Goal: Task Accomplishment & Management: Manage account settings

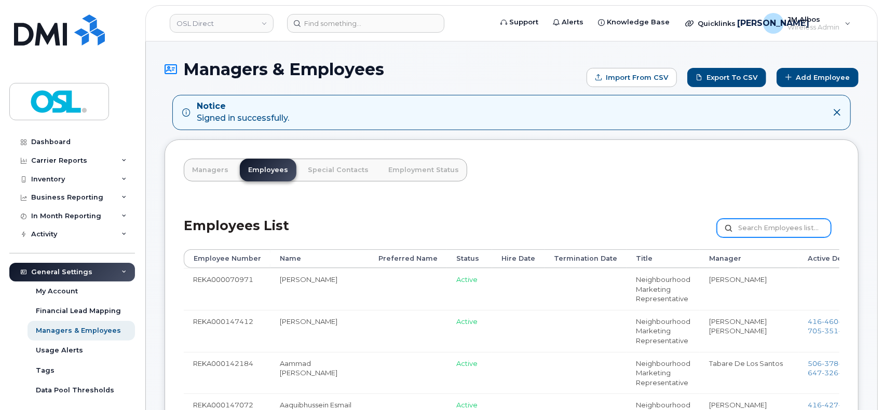
click at [765, 227] on input "text" at bounding box center [773, 228] width 114 height 19
paste input "REKA000145676"
type input "REKA000145676"
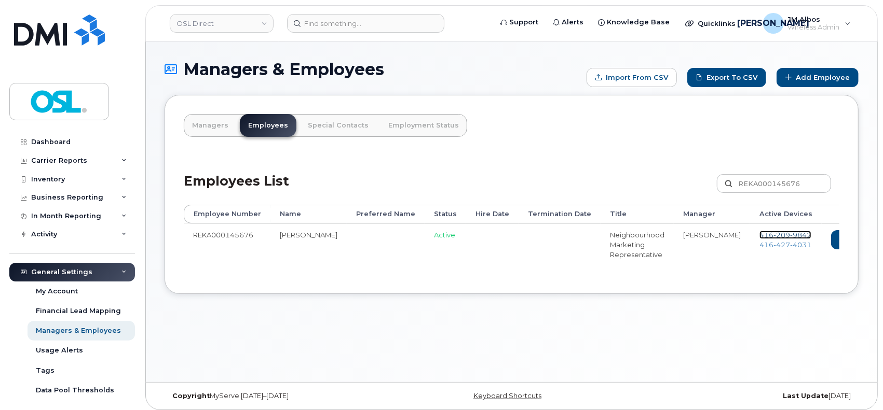
click at [773, 231] on span "209" at bounding box center [781, 235] width 17 height 8
click at [773, 247] on span "427" at bounding box center [781, 245] width 17 height 8
click at [874, 239] on link "Delete" at bounding box center [899, 239] width 50 height 19
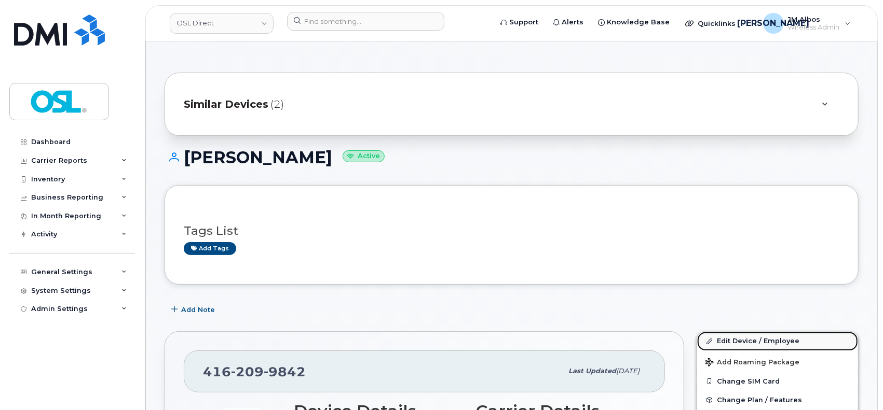
click at [726, 342] on link "Edit Device / Employee" at bounding box center [777, 341] width 161 height 19
click at [731, 341] on link "Edit Device / Employee" at bounding box center [777, 341] width 161 height 19
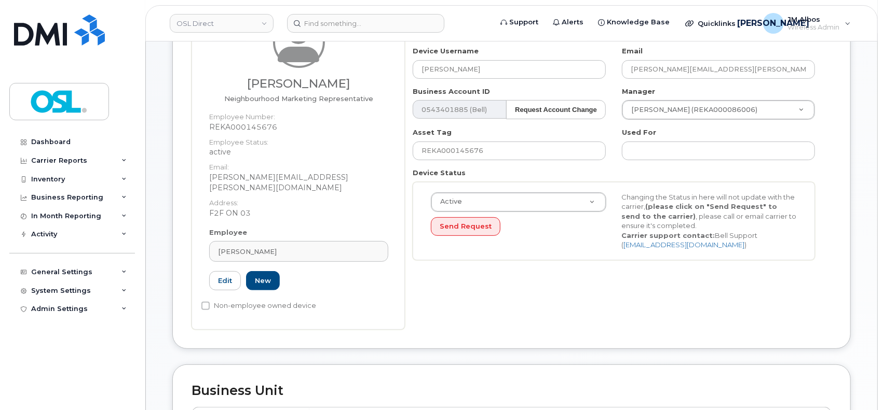
scroll to position [138, 0]
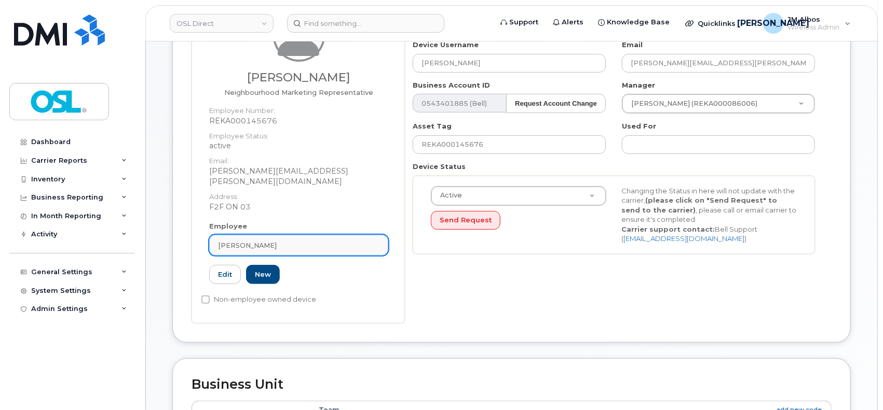
click at [313, 241] on div "[PERSON_NAME]" at bounding box center [298, 246] width 161 height 10
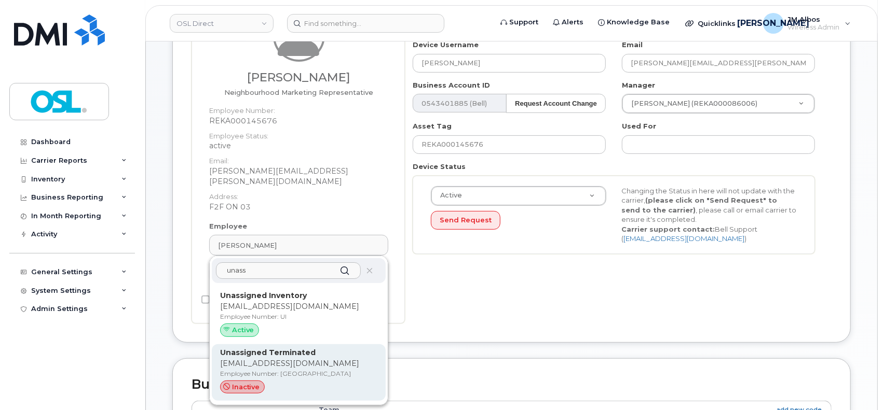
type input "unass"
click at [282, 369] on p "Employee Number: UT" at bounding box center [298, 373] width 157 height 9
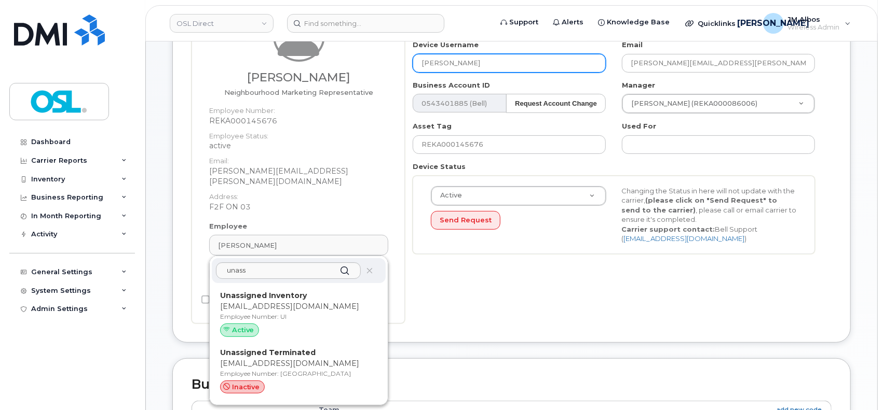
type input "UT"
type input "Unassigned Terminated"
type input "[EMAIL_ADDRESS][DOMAIN_NAME]"
type input "4117510"
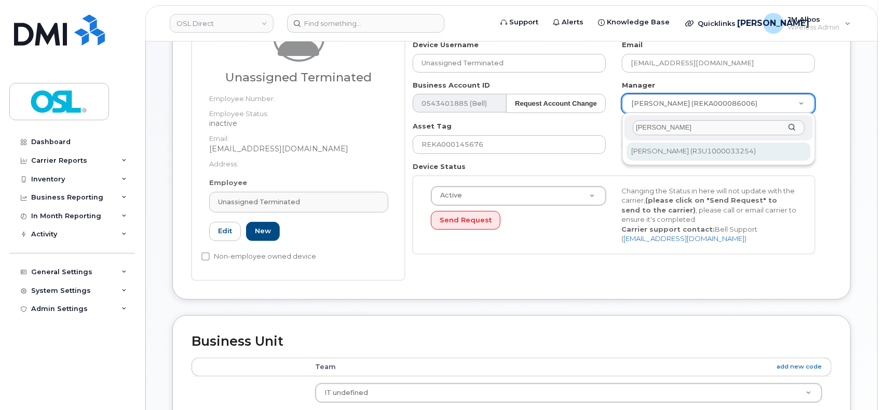
type input "patry"
type input "1527344"
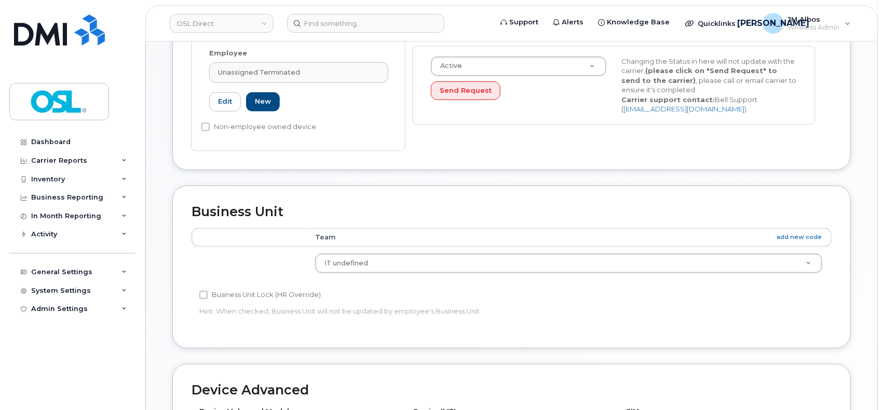
scroll to position [530, 0]
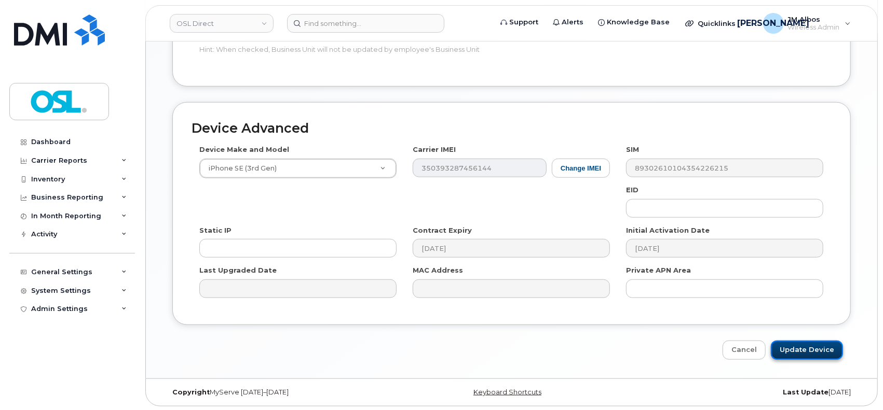
click at [807, 349] on input "Update Device" at bounding box center [806, 350] width 72 height 19
type input "Saving..."
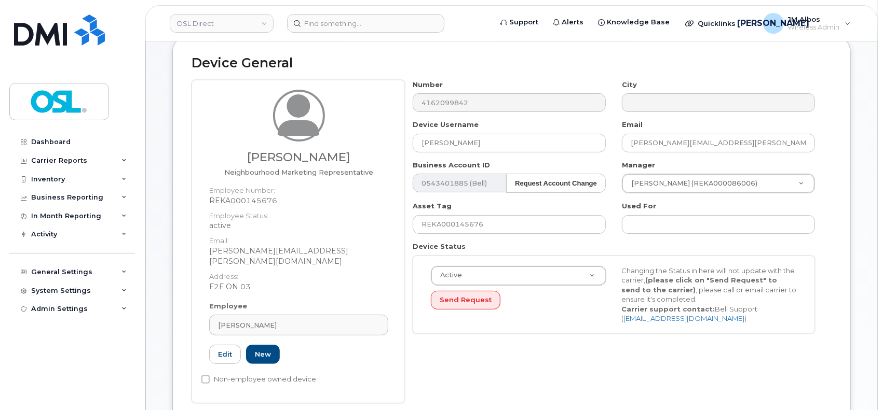
scroll to position [138, 0]
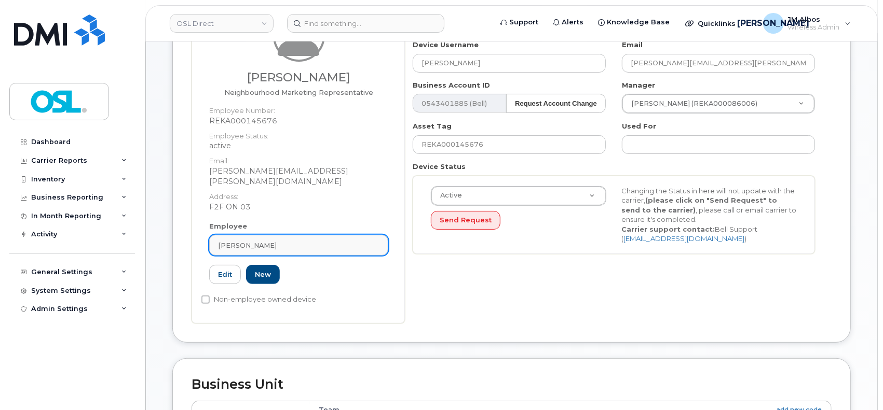
click at [300, 241] on div "[PERSON_NAME]" at bounding box center [298, 246] width 161 height 10
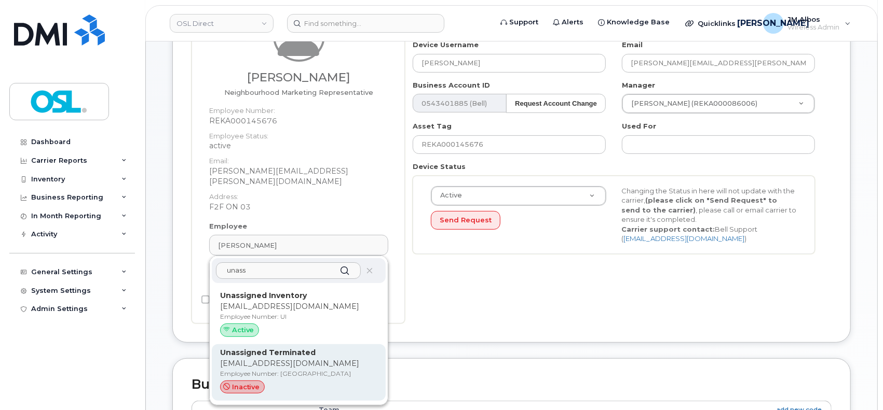
type input "unass"
click at [254, 368] on div "Unassigned Terminated support_2@osldirect.com Employee Number: UT inactive" at bounding box center [298, 373] width 157 height 51
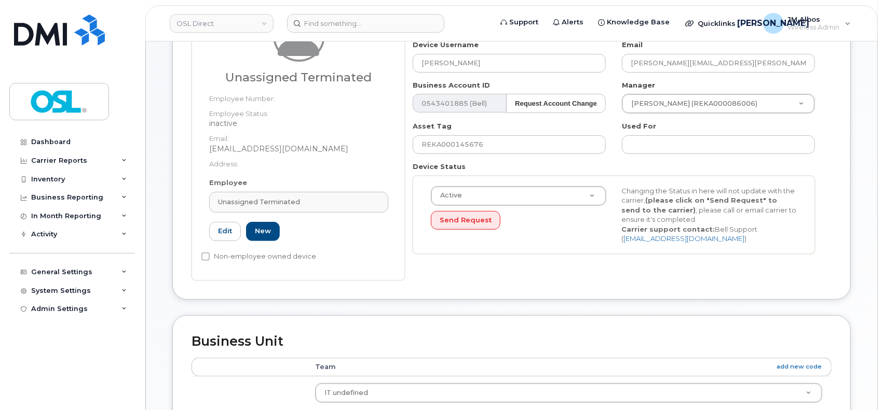
type input "UT"
type input "Unassigned Terminated"
type input "[EMAIL_ADDRESS][DOMAIN_NAME]"
type input "4117510"
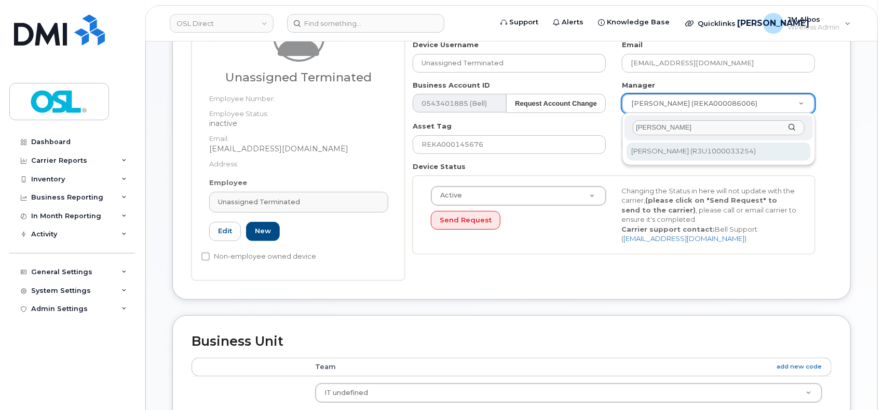
type input "patry"
type input "1527344"
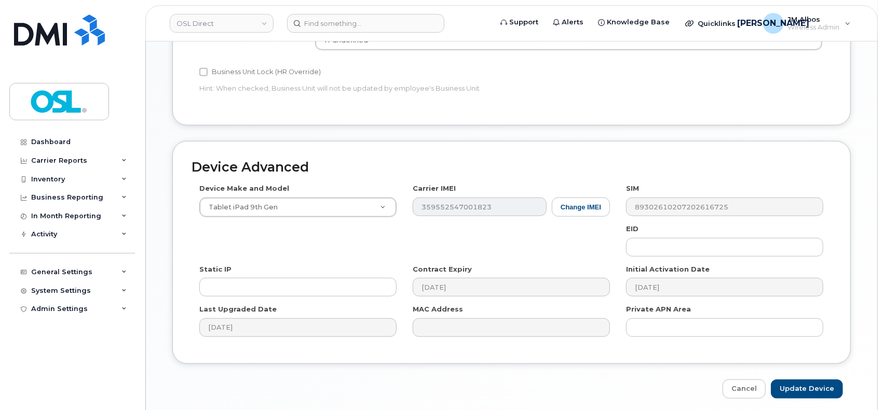
scroll to position [530, 0]
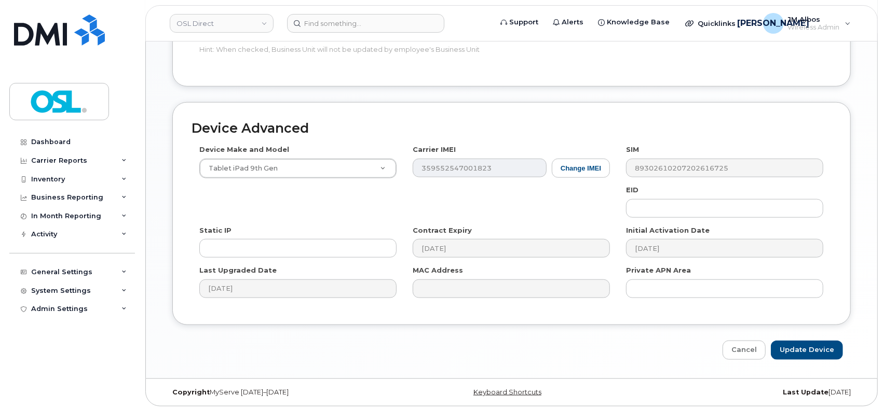
click at [807, 339] on div "Device Advanced Device Make and Model Tablet iPad 9th Gen Android TCL 502 Watch…" at bounding box center [511, 231] width 694 height 258
click at [810, 350] on input "Update Device" at bounding box center [806, 350] width 72 height 19
type input "Saving..."
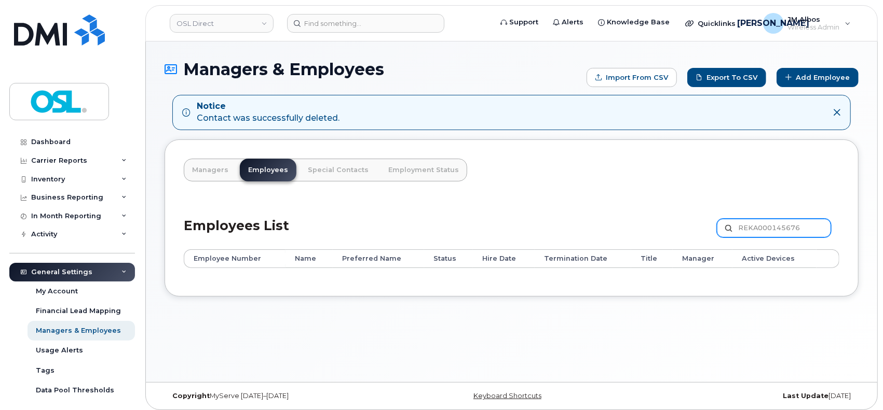
click at [756, 224] on input "REKA000145676" at bounding box center [773, 228] width 114 height 19
paste input "067098"
type input "REKA000067098"
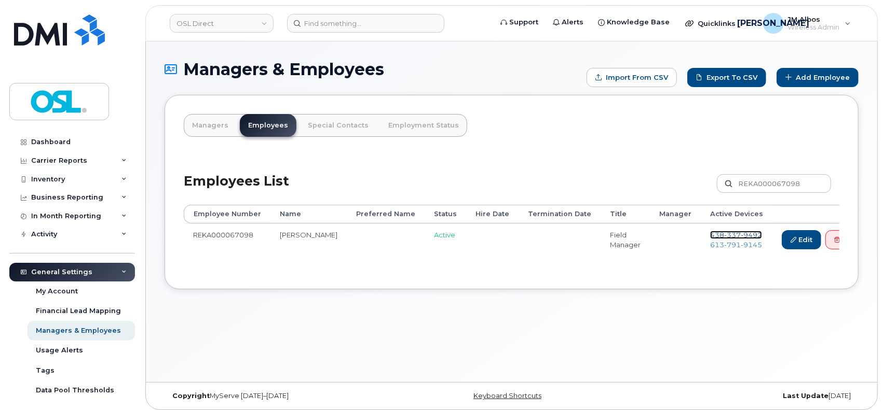
click at [724, 233] on span "337" at bounding box center [732, 235] width 17 height 8
click at [724, 244] on span "791" at bounding box center [732, 245] width 17 height 8
click at [825, 238] on link "Delete" at bounding box center [850, 239] width 50 height 19
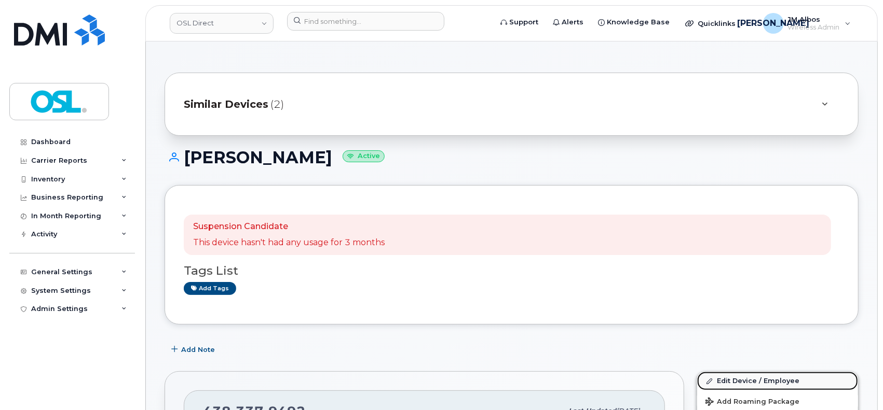
click at [734, 383] on link "Edit Device / Employee" at bounding box center [777, 381] width 161 height 19
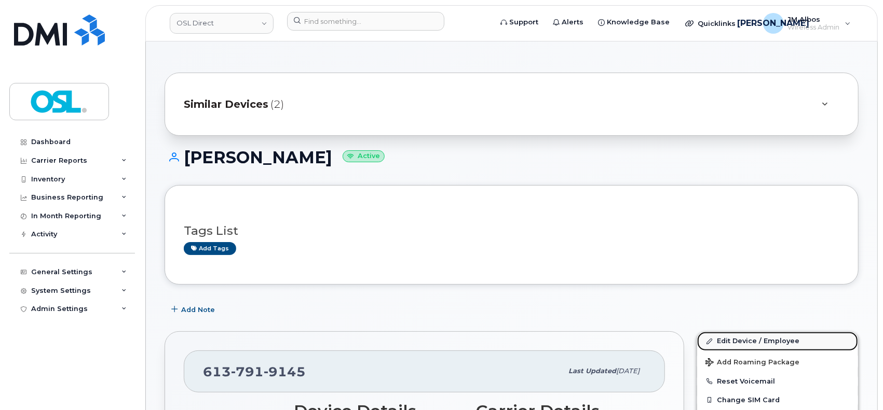
click at [755, 343] on link "Edit Device / Employee" at bounding box center [777, 341] width 161 height 19
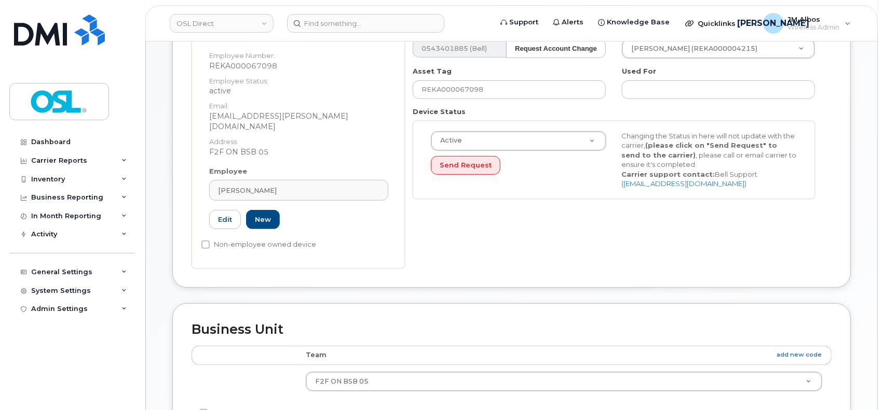
scroll to position [208, 0]
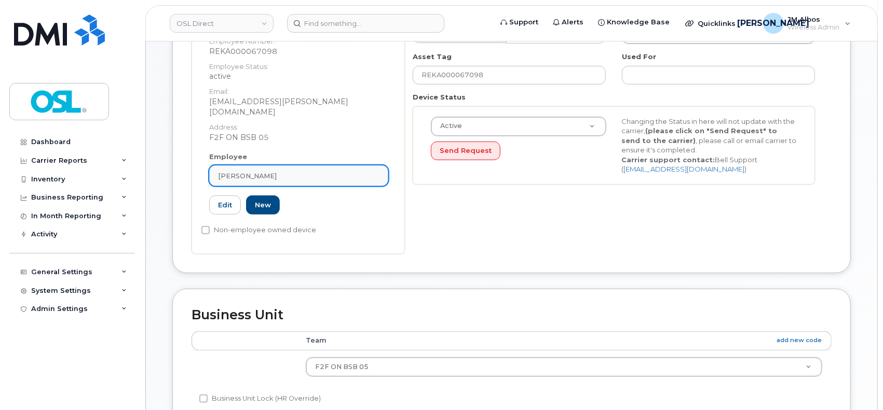
click at [321, 171] on div "[PERSON_NAME]" at bounding box center [298, 176] width 161 height 10
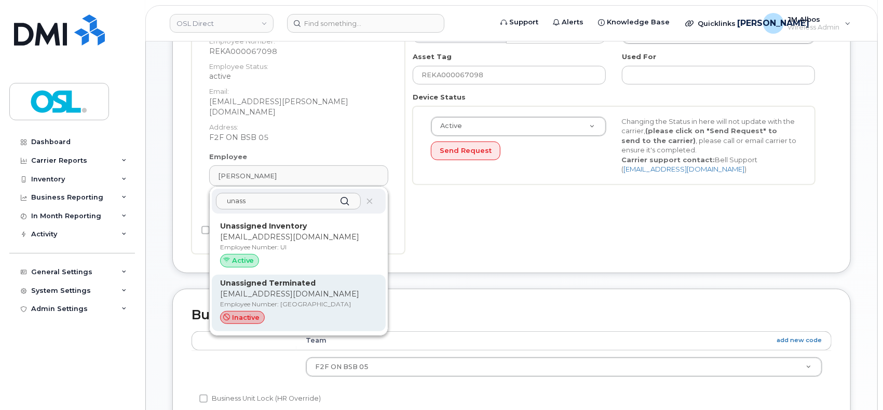
type input "unass"
click at [286, 289] on p "support_2@osldirect.com" at bounding box center [298, 294] width 157 height 11
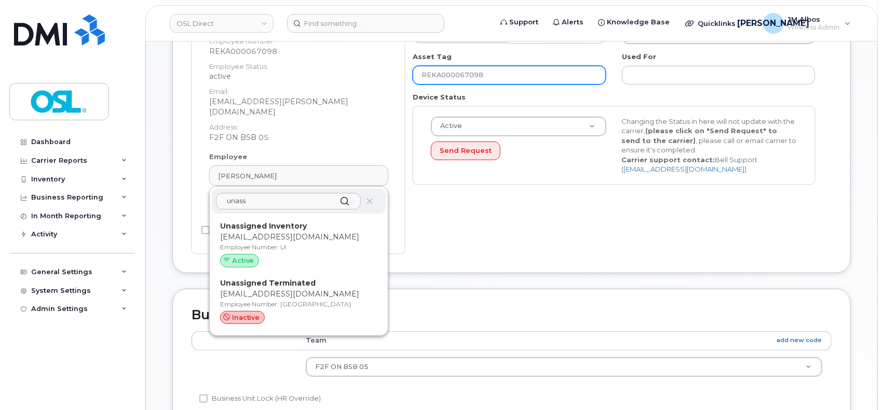
type input "UT"
type input "Unassigned Terminated"
type input "support_2@osldirect.com"
type input "4117510"
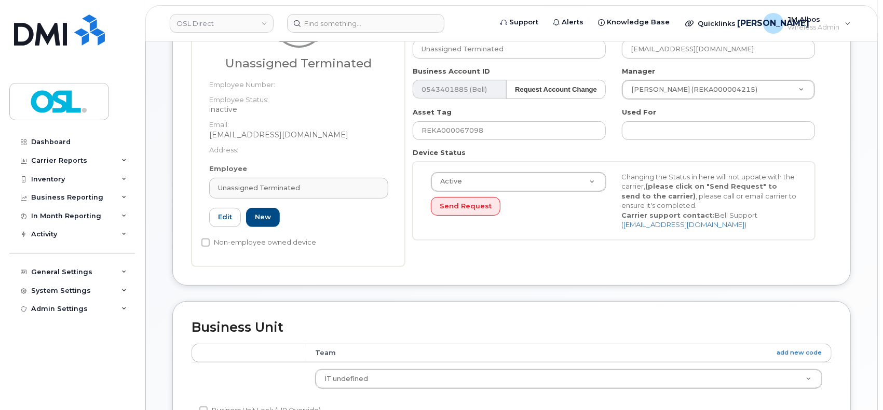
scroll to position [69, 0]
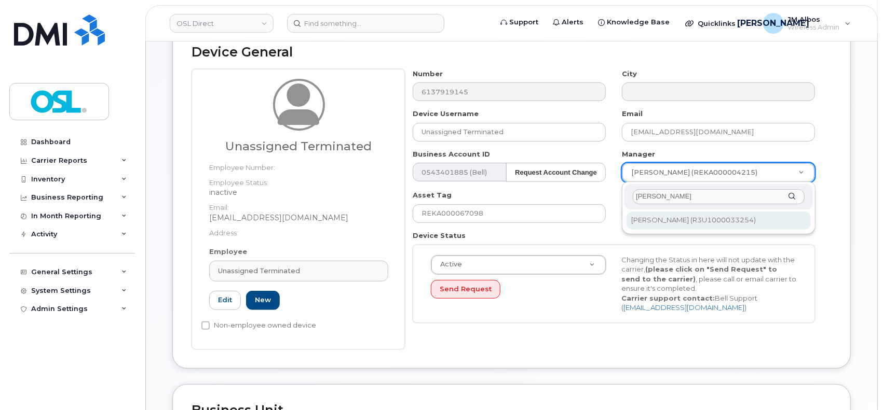
type input "patry"
type input "1527344"
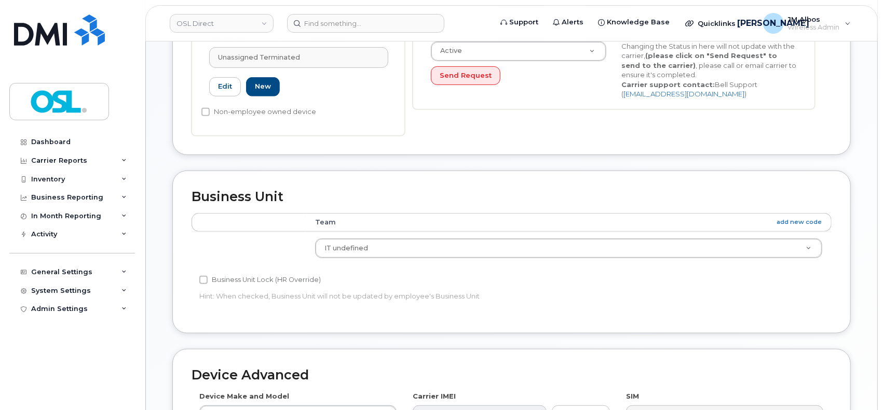
scroll to position [530, 0]
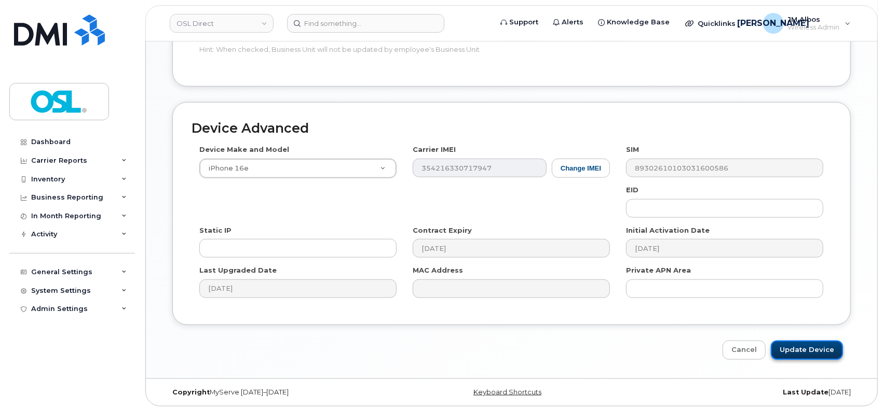
click at [808, 356] on input "Update Device" at bounding box center [806, 350] width 72 height 19
type input "Saving..."
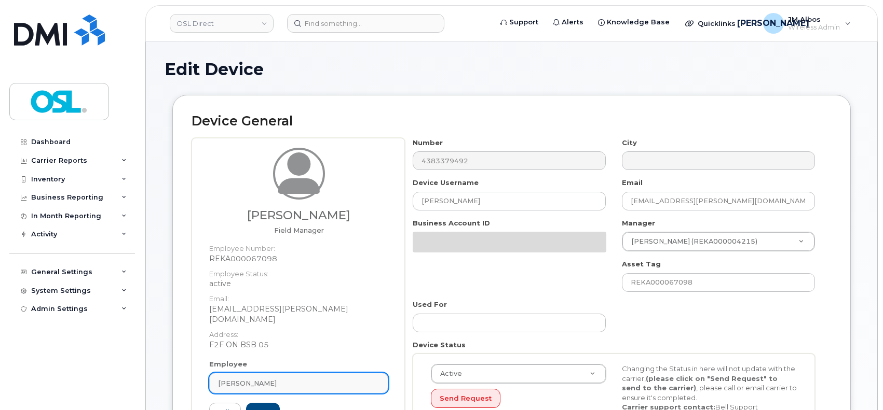
scroll to position [138, 0]
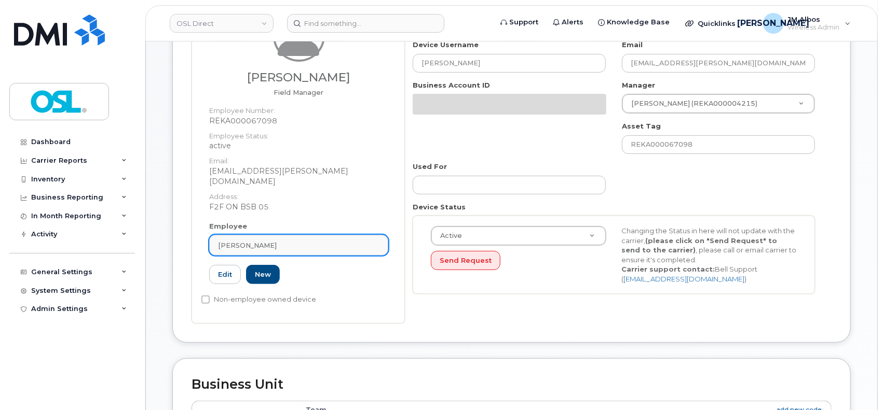
click at [294, 241] on div "Krishna Chowdhury" at bounding box center [298, 246] width 161 height 10
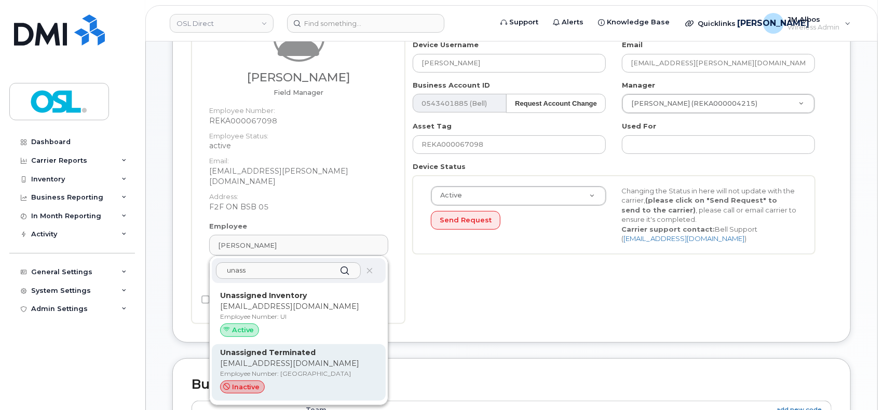
type input "unass"
click at [295, 369] on p "Employee Number: UT" at bounding box center [298, 373] width 157 height 9
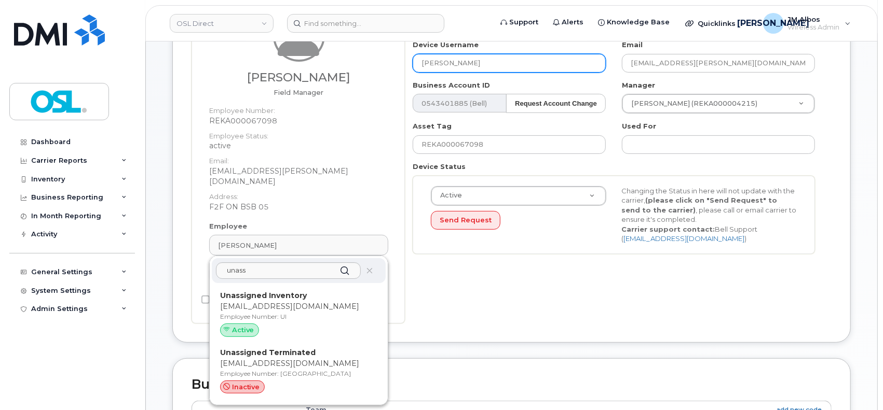
type input "UT"
type input "Unassigned Terminated"
type input "support_2@osldirect.com"
type input "4117510"
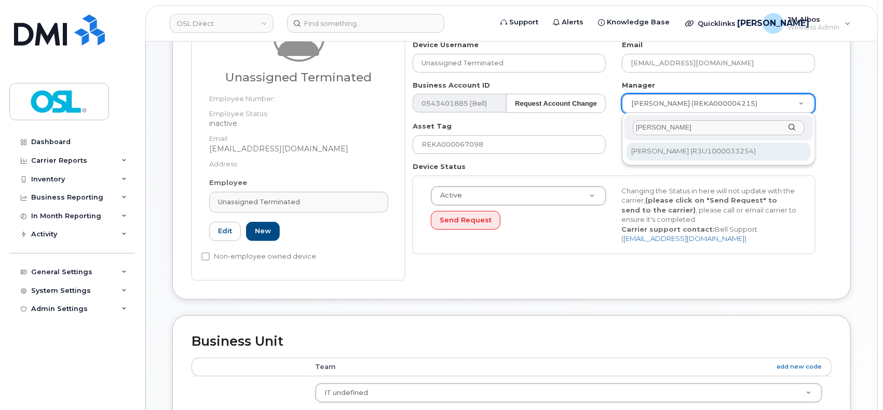
type input "patry"
type input "1527344"
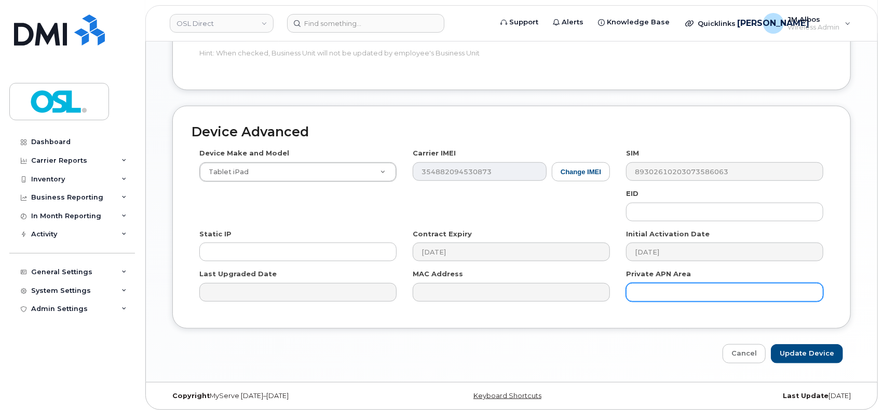
scroll to position [530, 0]
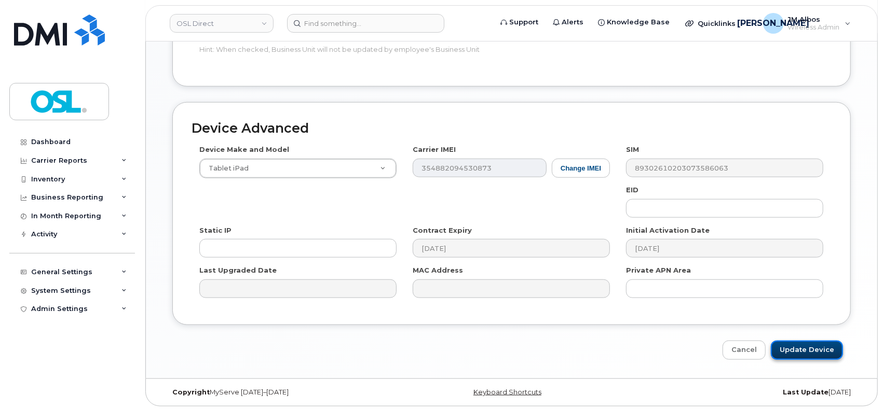
click at [797, 346] on input "Update Device" at bounding box center [806, 350] width 72 height 19
type input "Saving..."
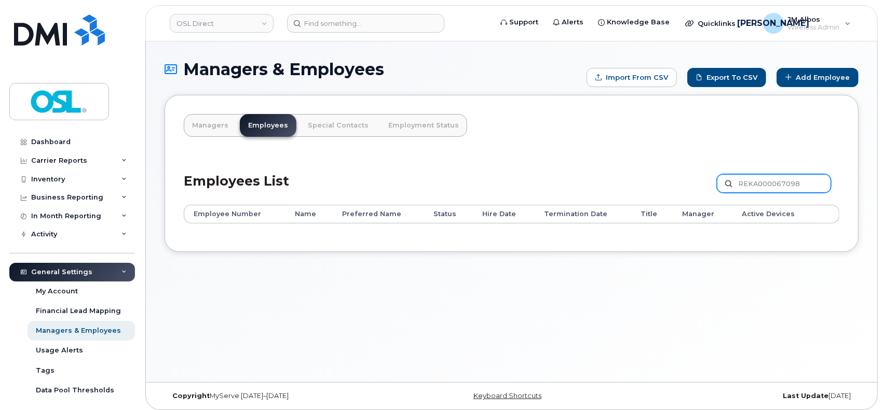
click at [773, 184] on input "REKA000067098" at bounding box center [773, 183] width 114 height 19
paste input "14745"
type input "REKA000147458"
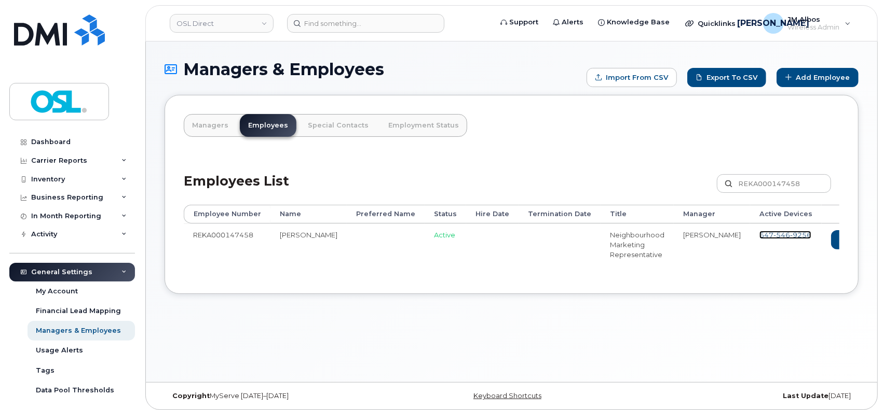
click at [773, 232] on span "546" at bounding box center [781, 235] width 17 height 8
click at [882, 241] on icon at bounding box center [886, 240] width 6 height 6
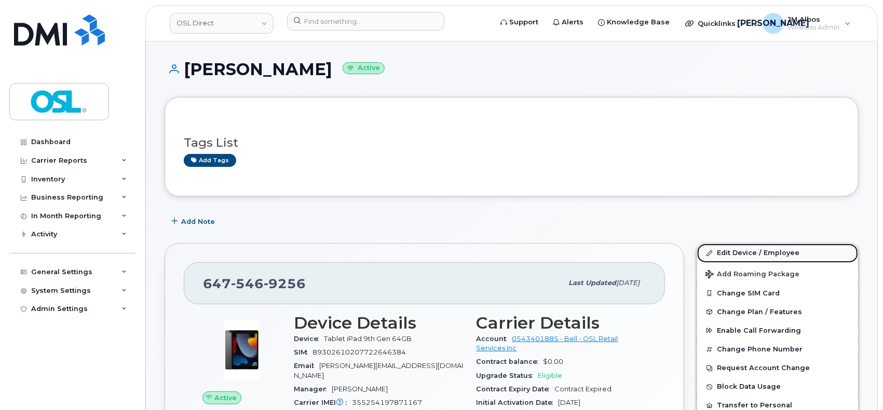
click at [743, 257] on link "Edit Device / Employee" at bounding box center [777, 253] width 161 height 19
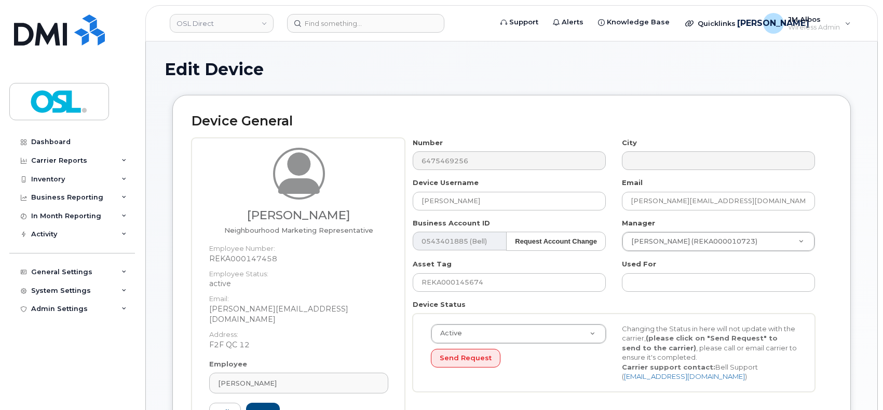
scroll to position [69, 0]
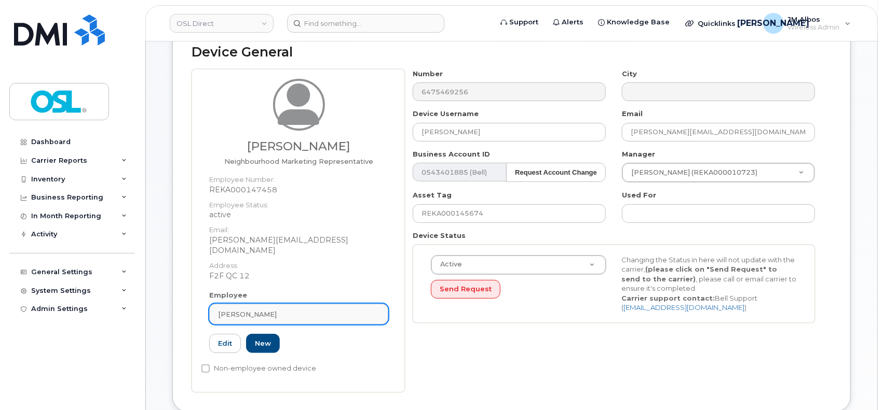
click at [277, 315] on span "[PERSON_NAME]" at bounding box center [247, 315] width 59 height 10
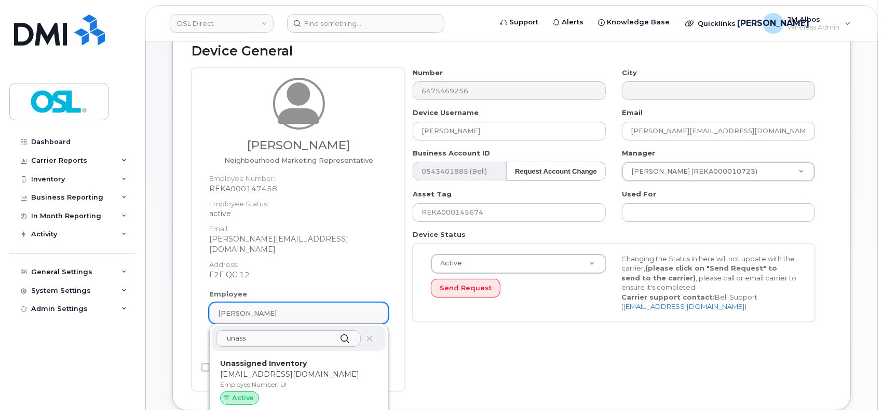
scroll to position [208, 0]
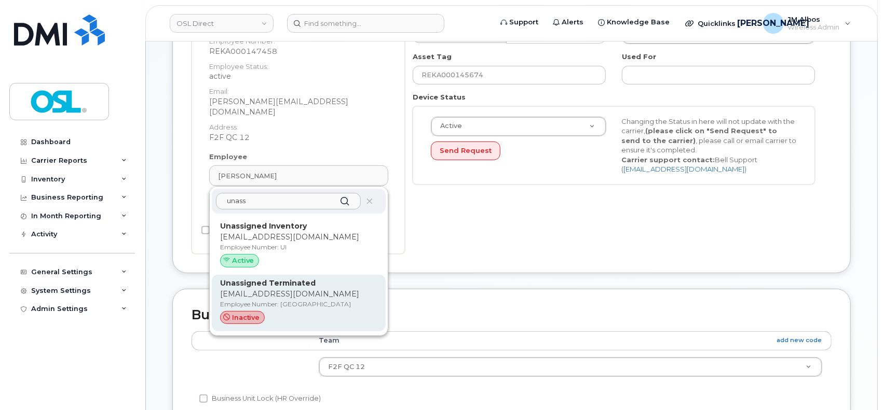
type input "unass"
click at [300, 309] on p "Employee Number: UT" at bounding box center [298, 304] width 157 height 9
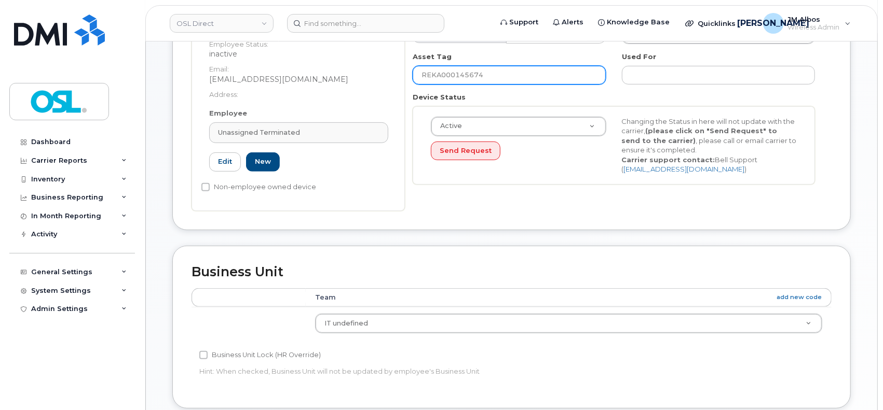
type input "UT"
type input "Unassigned Terminated"
type input "[EMAIL_ADDRESS][DOMAIN_NAME]"
type input "4117510"
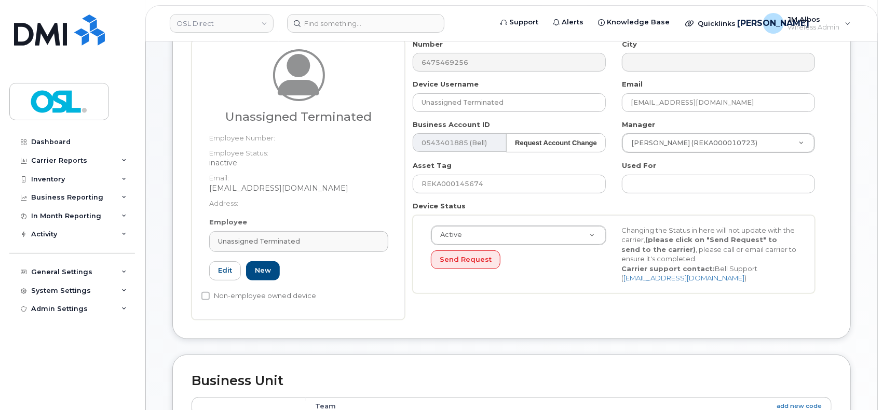
scroll to position [69, 0]
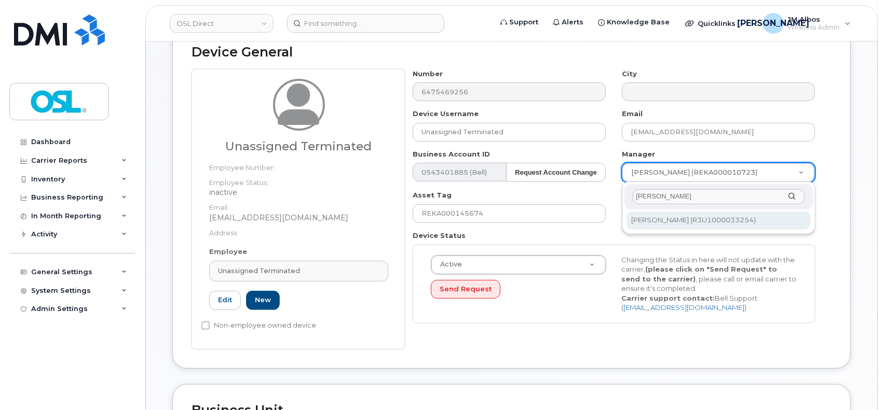
type input "patry"
type input "1527344"
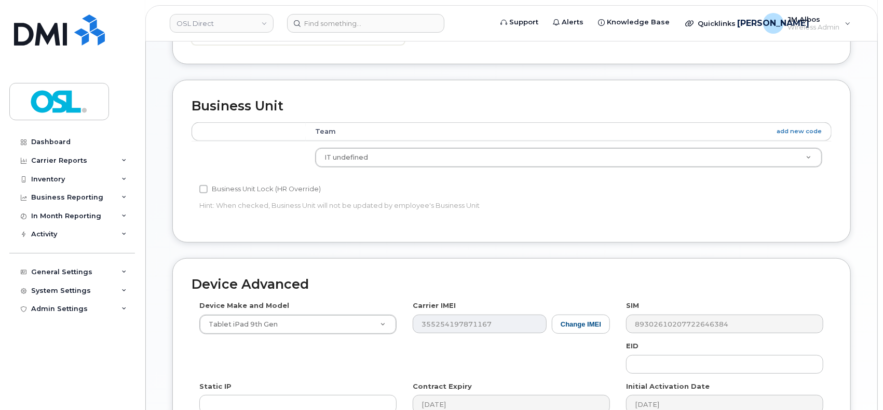
scroll to position [484, 0]
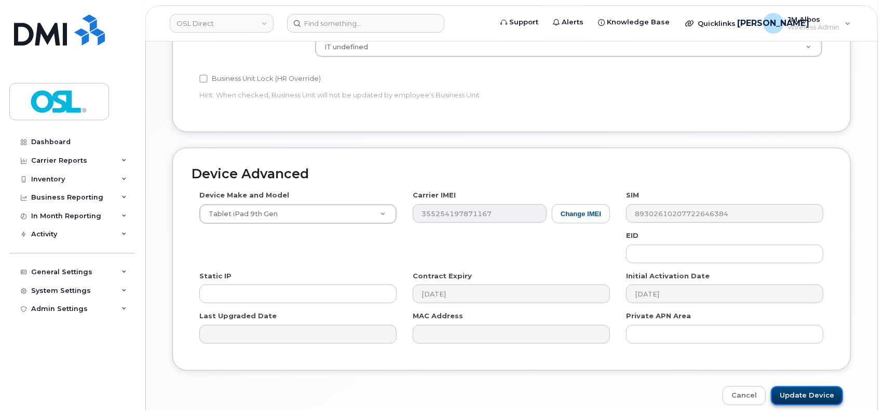
click at [797, 391] on input "Update Device" at bounding box center [806, 396] width 72 height 19
type input "Saving..."
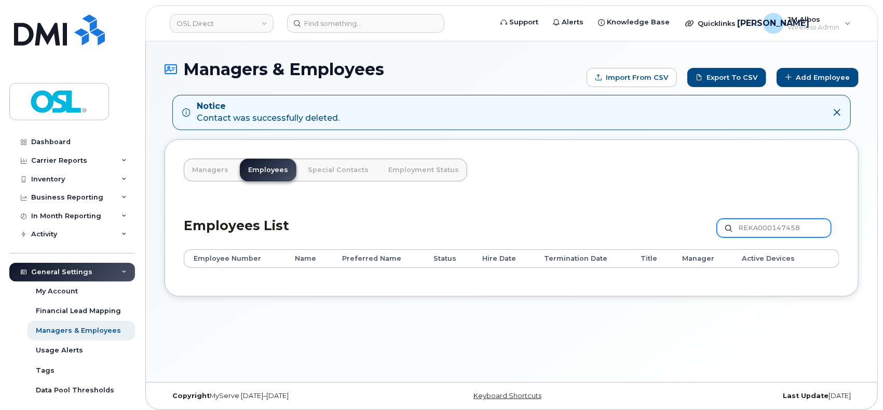
click at [763, 224] on input "REKA000147458" at bounding box center [773, 228] width 114 height 19
paste input "5506"
type input "REKA000155068"
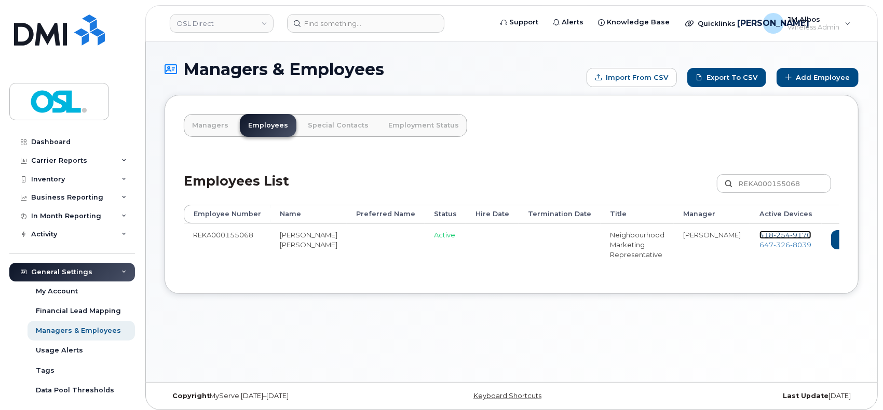
click at [773, 233] on span "254" at bounding box center [781, 235] width 17 height 8
click at [773, 246] on span "326" at bounding box center [781, 245] width 17 height 8
click at [874, 238] on link "Delete" at bounding box center [899, 239] width 50 height 19
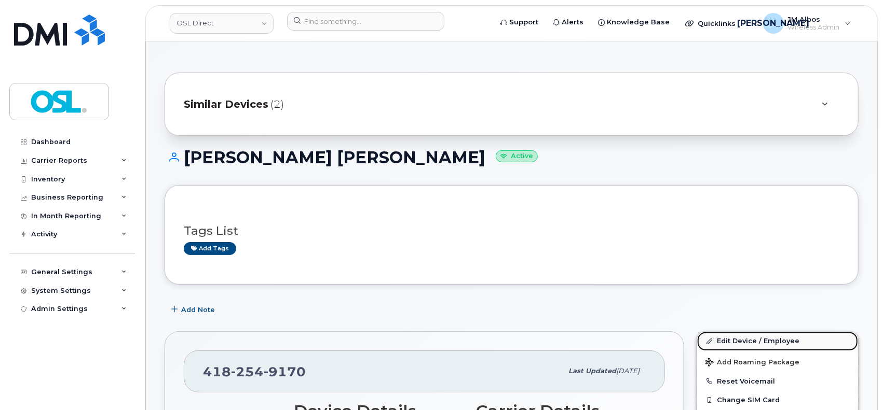
click at [731, 345] on link "Edit Device / Employee" at bounding box center [777, 341] width 161 height 19
click at [748, 338] on link "Edit Device / Employee" at bounding box center [777, 341] width 161 height 19
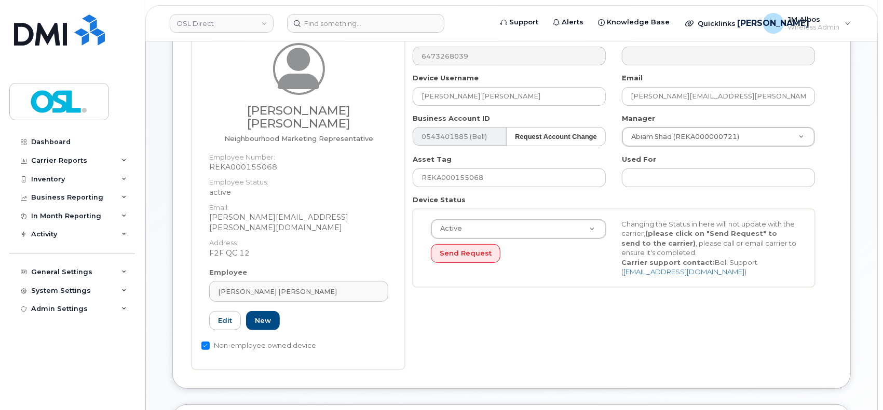
scroll to position [138, 0]
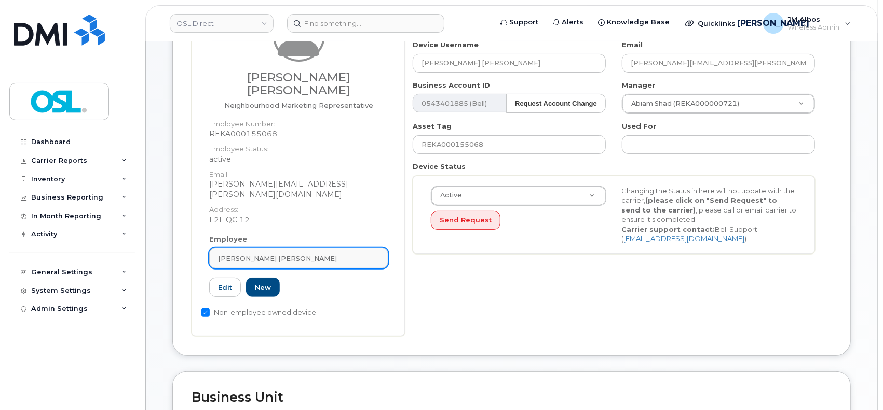
click at [293, 254] on div "Mathys Blais" at bounding box center [298, 259] width 161 height 10
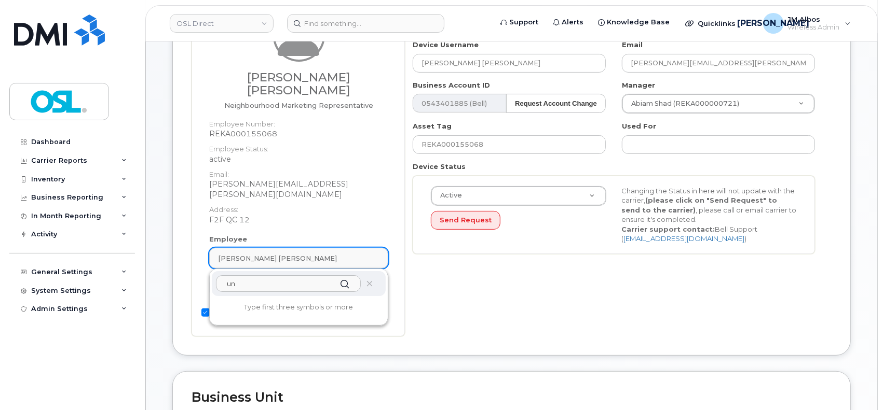
type input "u"
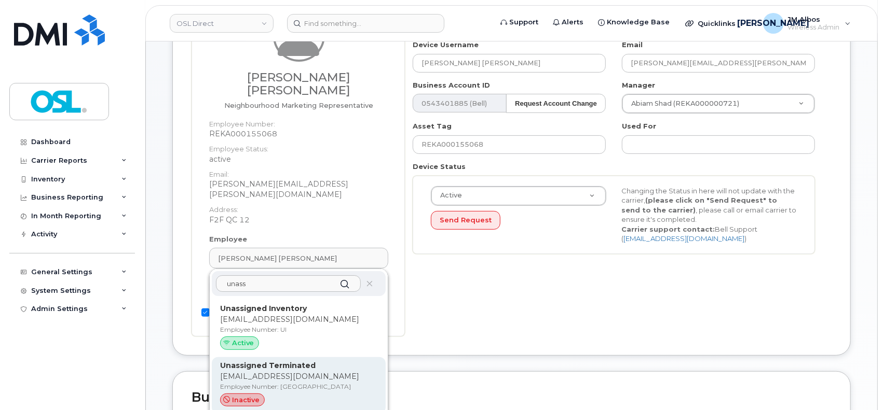
type input "unass"
click at [295, 371] on p "support_2@osldirect.com" at bounding box center [298, 376] width 157 height 11
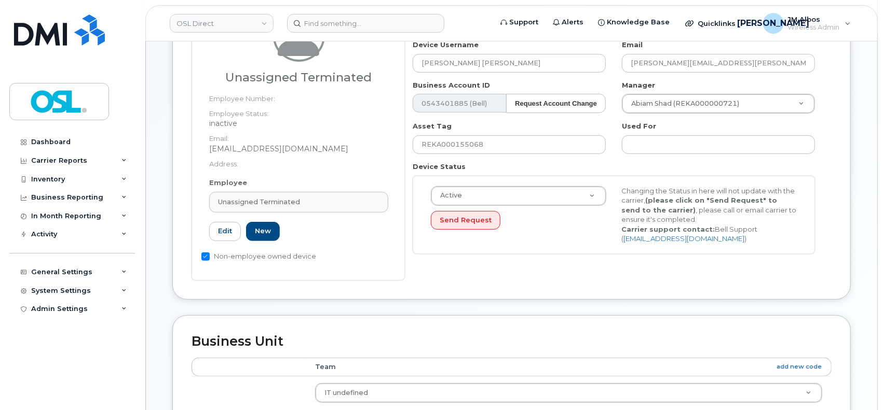
type input "UT"
type input "Unassigned Terminated"
type input "support_2@osldirect.com"
type input "4117510"
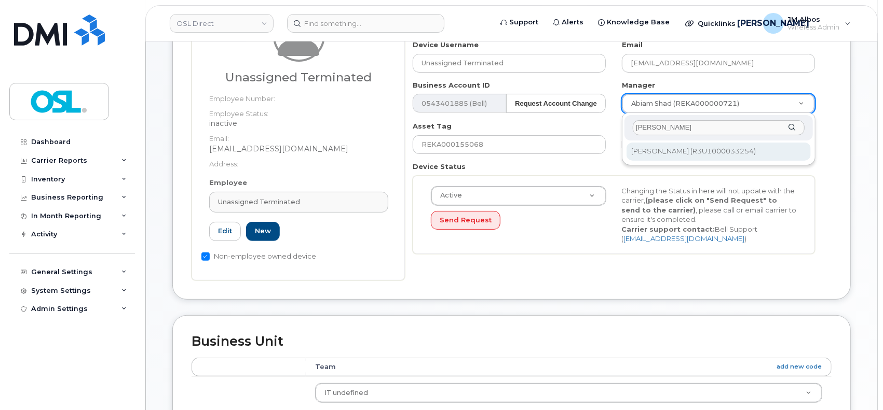
type input "patry"
type input "1527344"
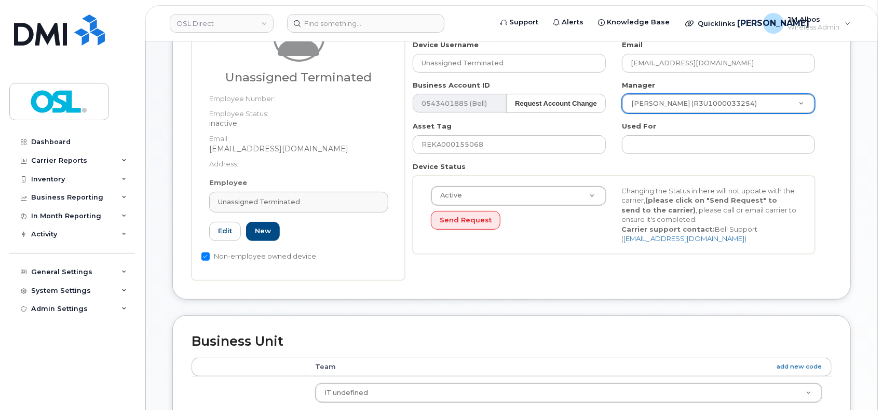
scroll to position [530, 0]
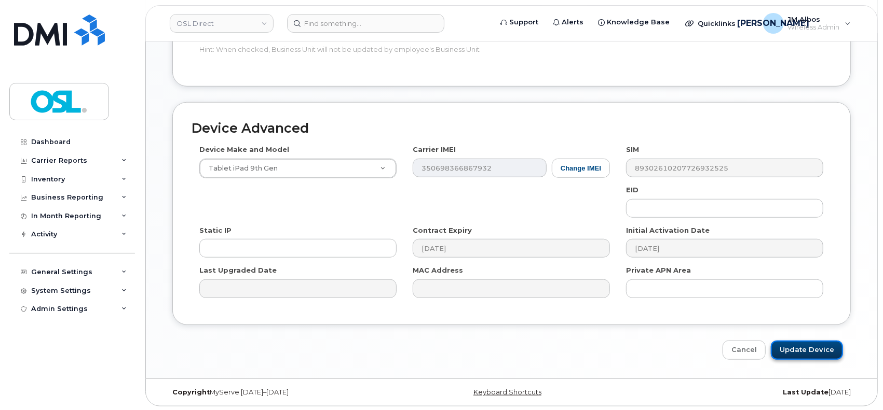
click at [801, 352] on input "Update Device" at bounding box center [806, 350] width 72 height 19
type input "Saving..."
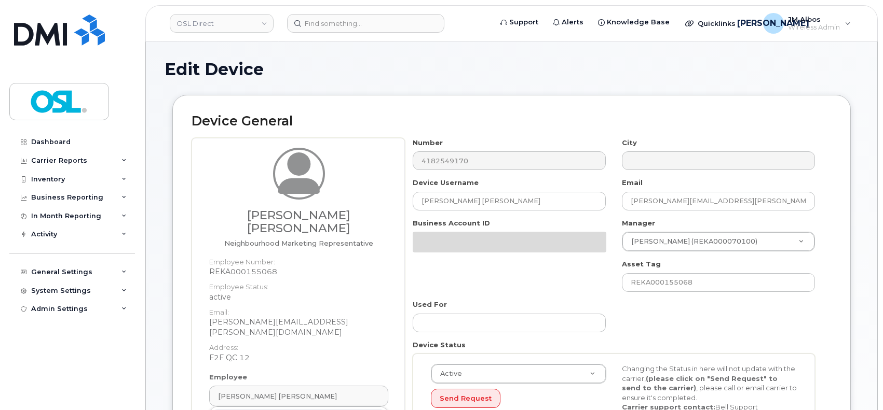
scroll to position [138, 0]
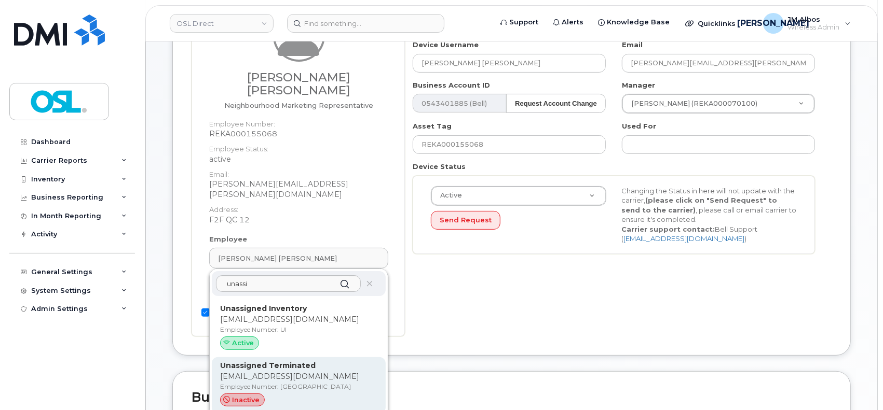
type input "unassi"
click at [309, 361] on strong "Unassigned Terminated" at bounding box center [267, 365] width 95 height 9
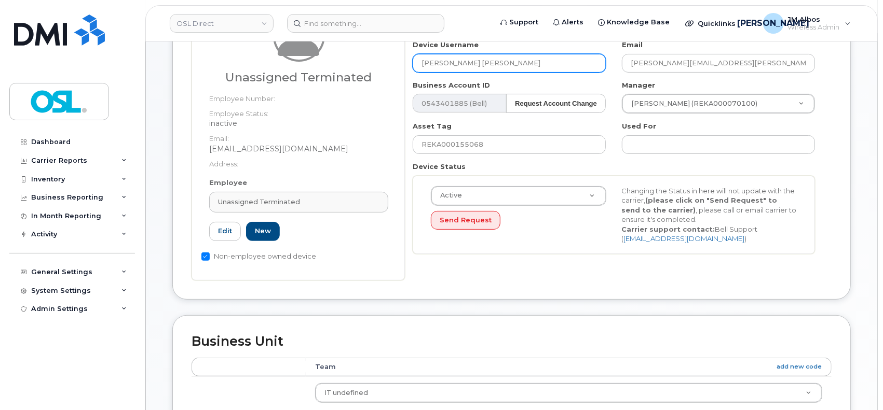
type input "UT"
type input "Unassigned Terminated"
type input "[EMAIL_ADDRESS][DOMAIN_NAME]"
type input "4117510"
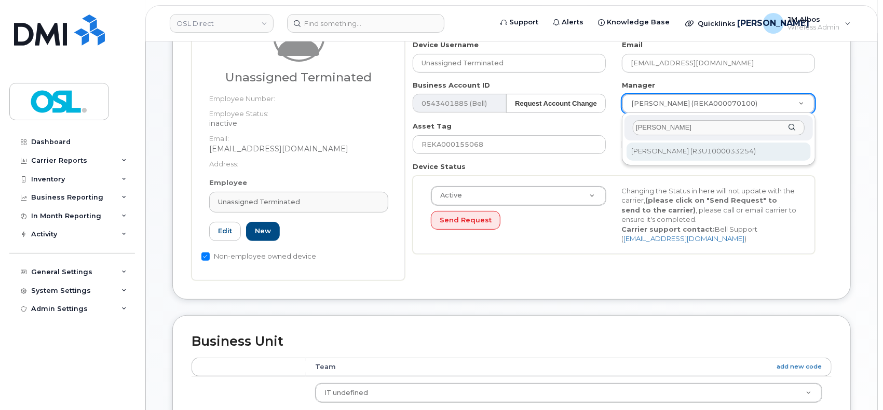
type input "patry"
type input "1527344"
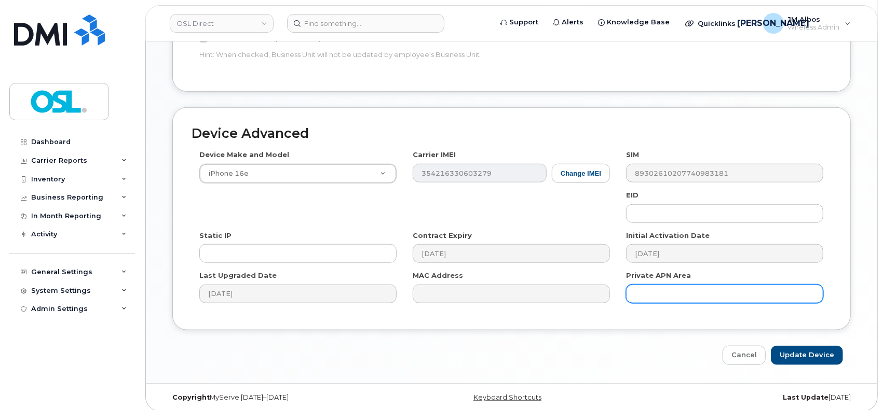
scroll to position [530, 0]
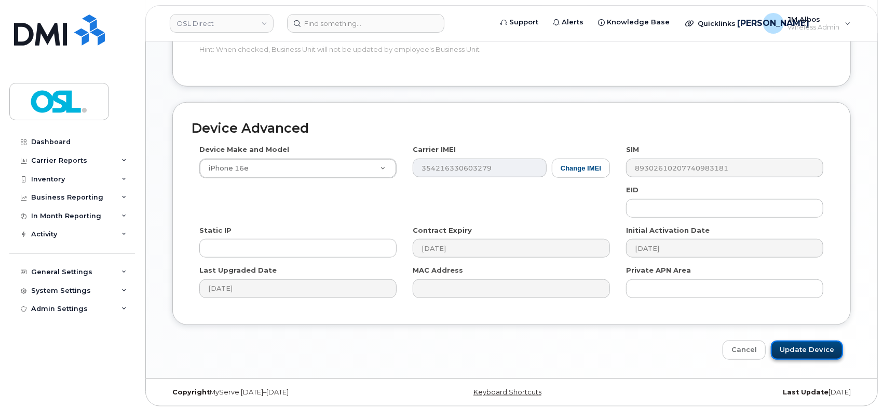
click at [787, 346] on input "Update Device" at bounding box center [806, 350] width 72 height 19
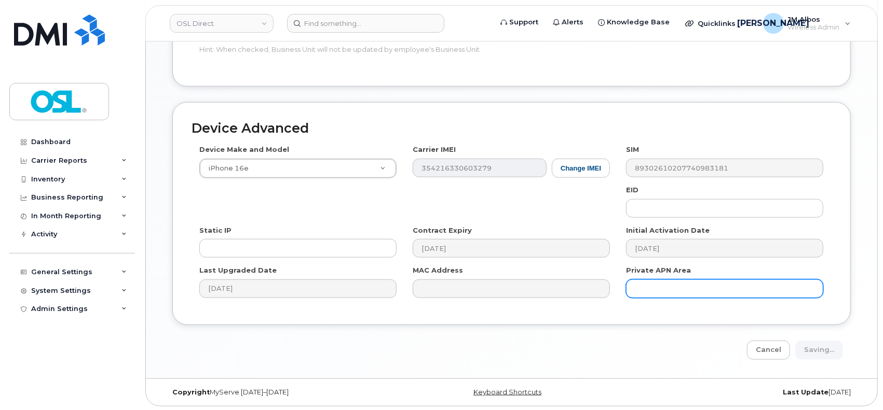
type input "Saving..."
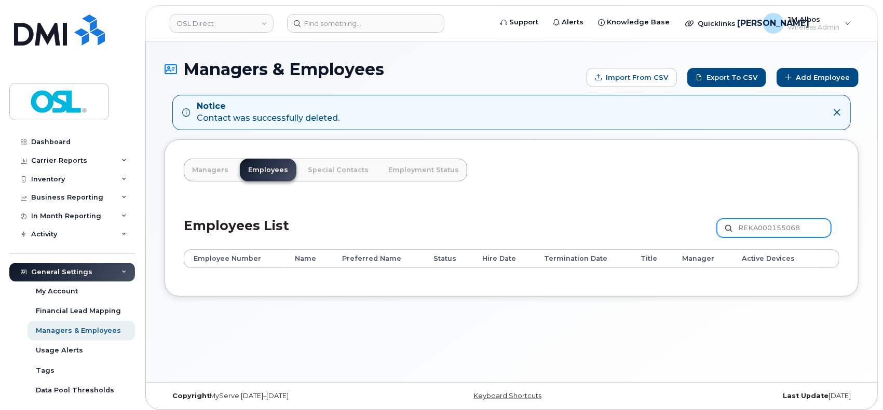
click at [770, 232] on input "REKA000155068" at bounding box center [773, 228] width 114 height 19
paste input "159"
type input "REKA000155159"
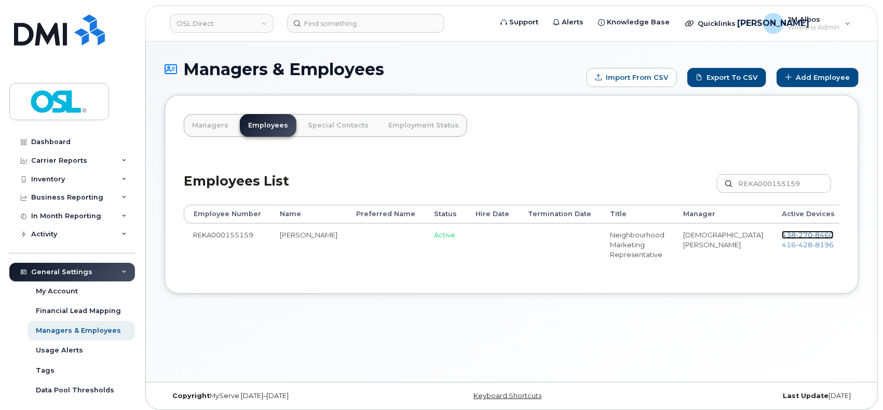
click at [795, 233] on span "270" at bounding box center [803, 235] width 17 height 8
click at [781, 247] on span "416 428 8196" at bounding box center [807, 245] width 52 height 8
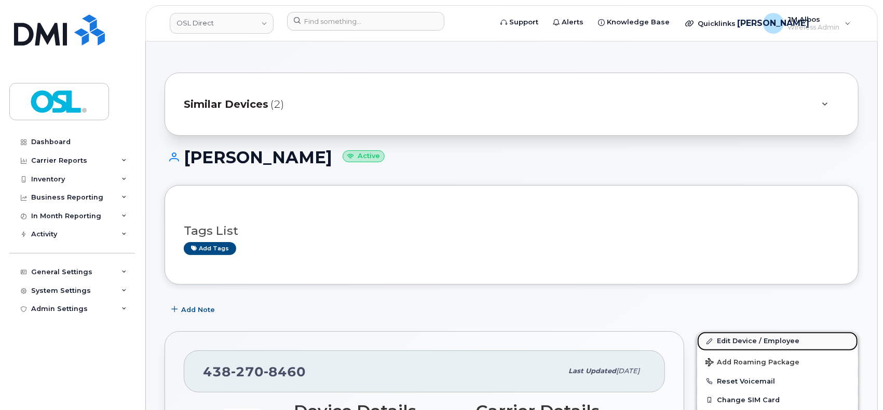
click at [735, 342] on link "Edit Device / Employee" at bounding box center [777, 341] width 161 height 19
click at [727, 338] on link "Edit Device / Employee" at bounding box center [777, 341] width 161 height 19
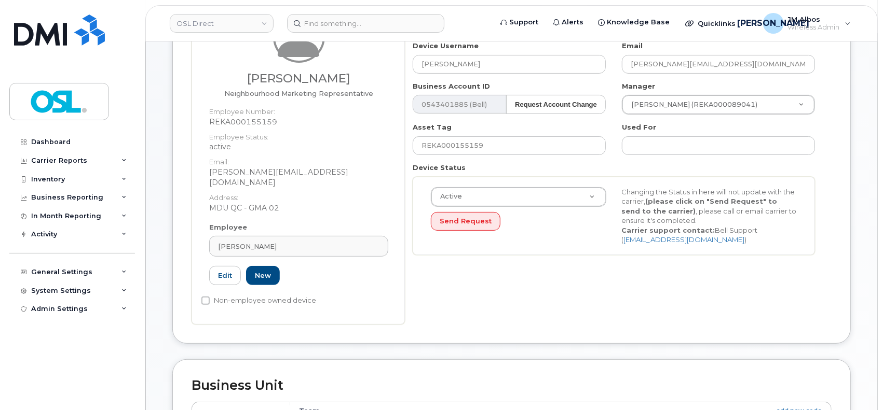
scroll to position [138, 0]
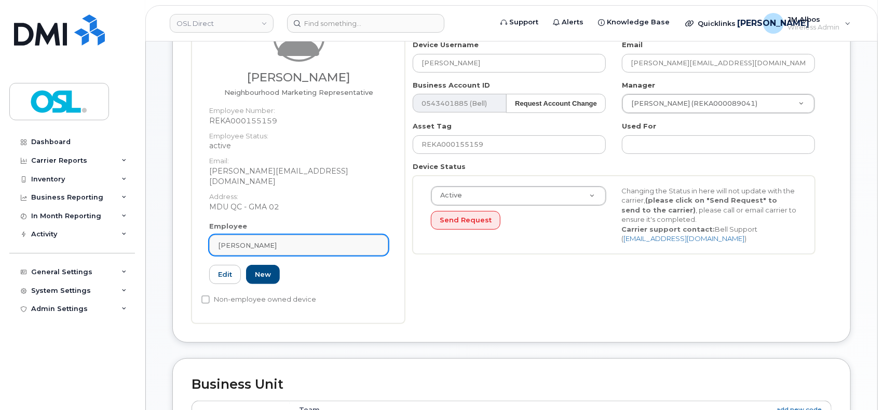
click at [275, 241] on div "[PERSON_NAME]" at bounding box center [298, 246] width 161 height 10
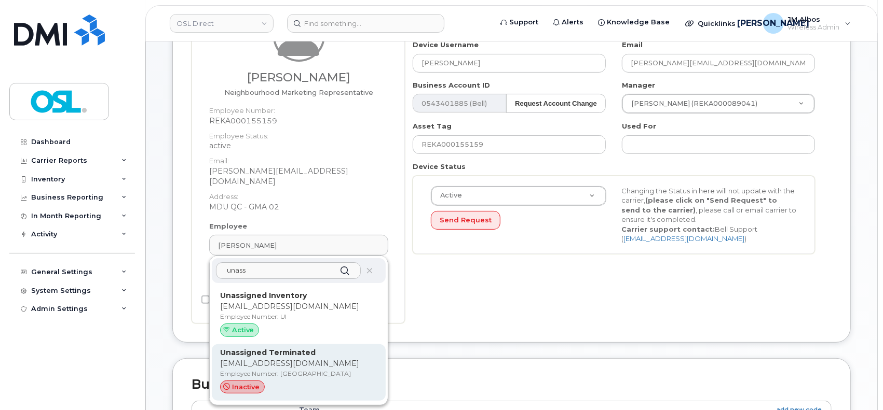
type input "unass"
click at [278, 381] on div "inactive" at bounding box center [298, 387] width 157 height 13
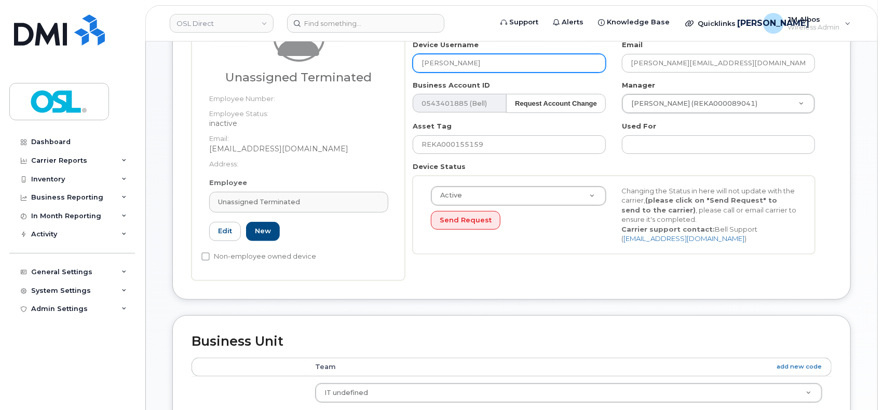
type input "UT"
type input "Unassigned Terminated"
type input "support_2@osldirect.com"
type input "4117510"
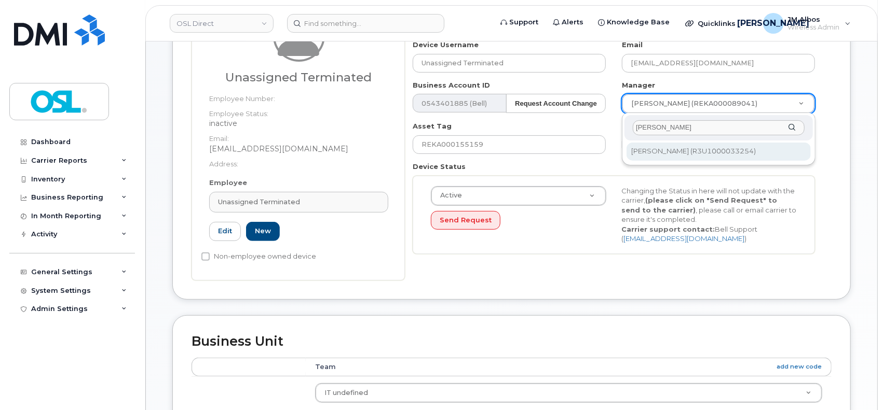
type input "patry"
drag, startPoint x: 668, startPoint y: 149, endPoint x: 671, endPoint y: 156, distance: 7.0
type input "1527344"
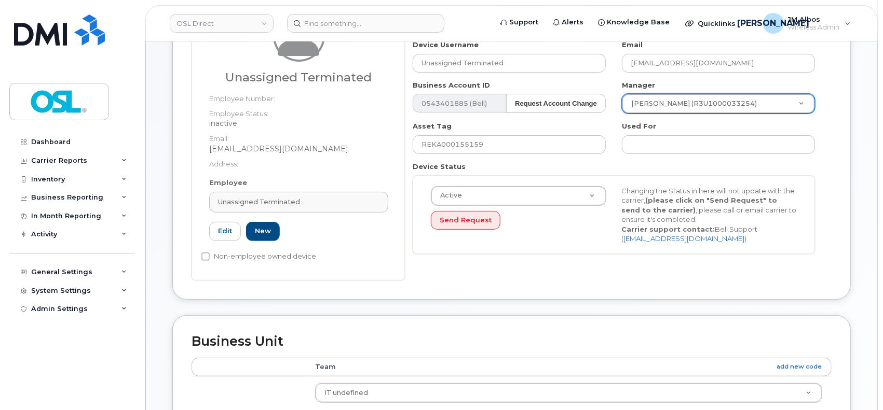
scroll to position [530, 0]
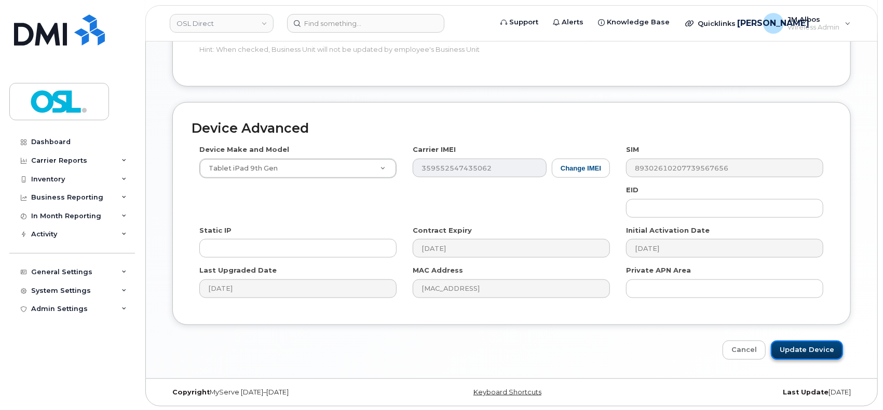
click at [796, 350] on input "Update Device" at bounding box center [806, 350] width 72 height 19
type input "Saving..."
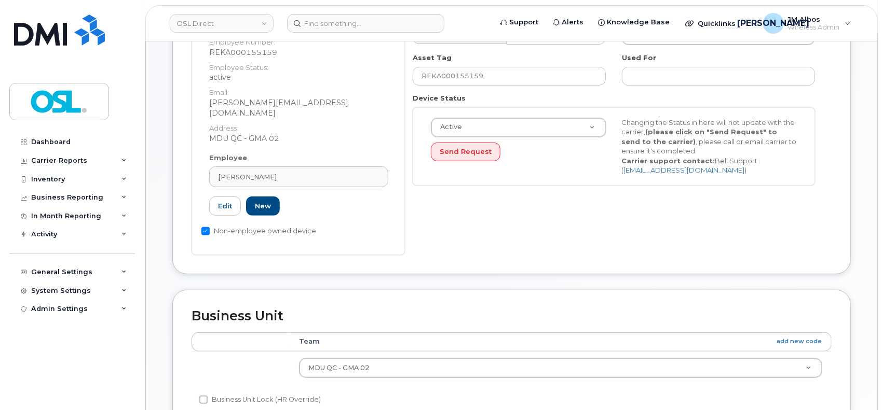
scroll to position [208, 0]
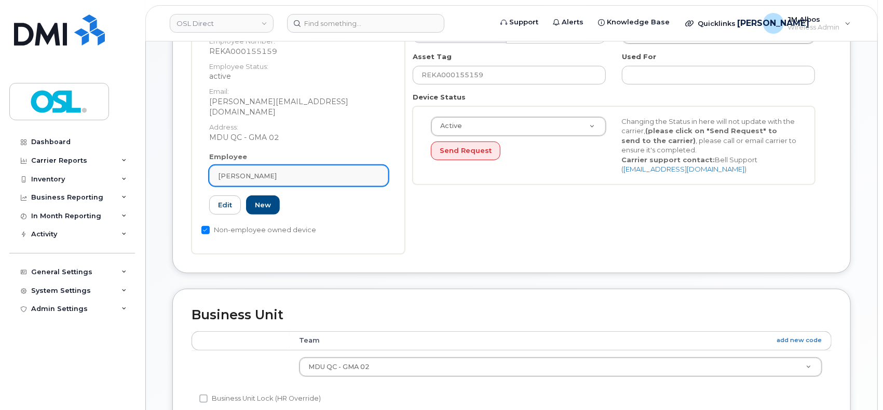
click at [312, 171] on div "Charles Niamy" at bounding box center [298, 176] width 161 height 10
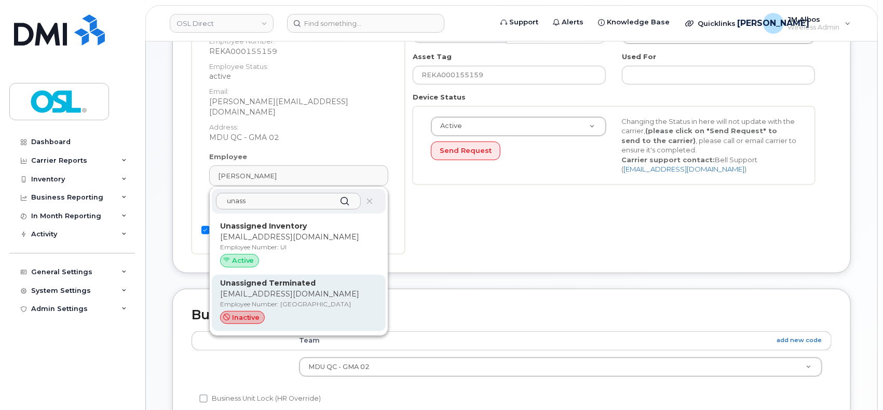
type input "unass"
click at [291, 289] on p "support_2@osldirect.com" at bounding box center [298, 294] width 157 height 11
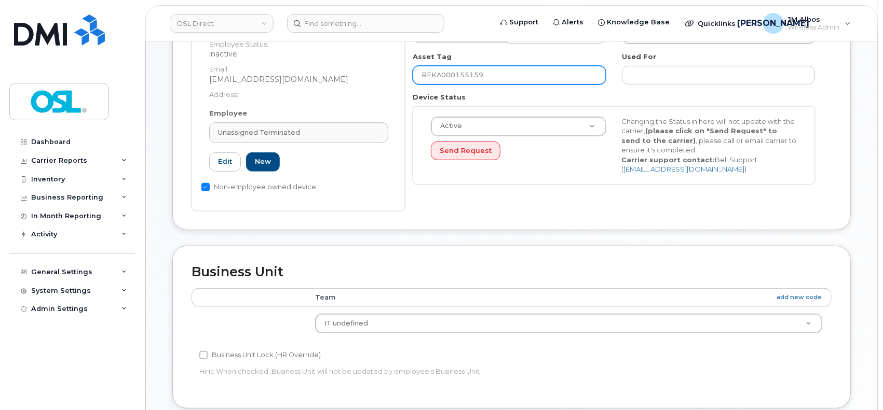
type input "UT"
type input "Unassigned Terminated"
type input "support_2@osldirect.com"
type input "4117510"
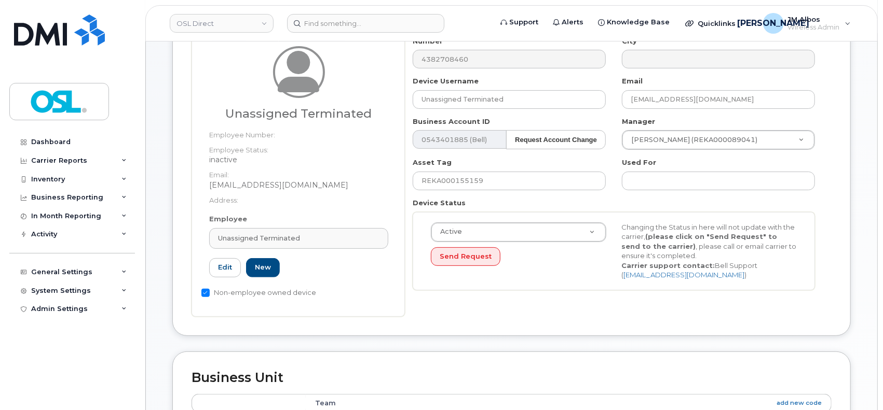
scroll to position [69, 0]
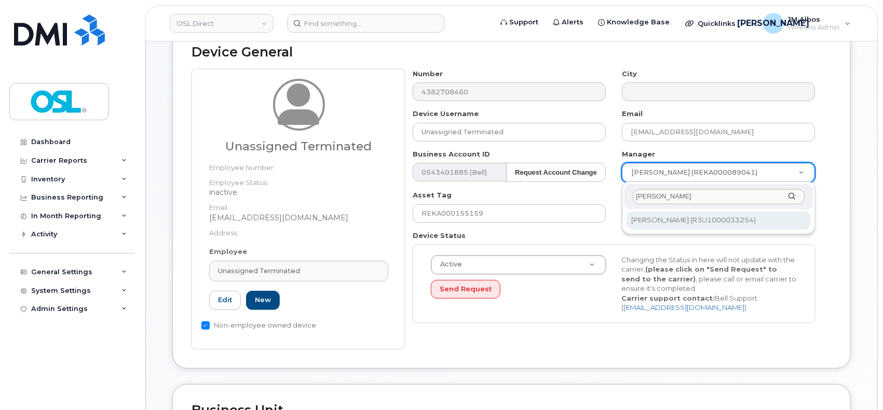
type input "patry"
type input "1527344"
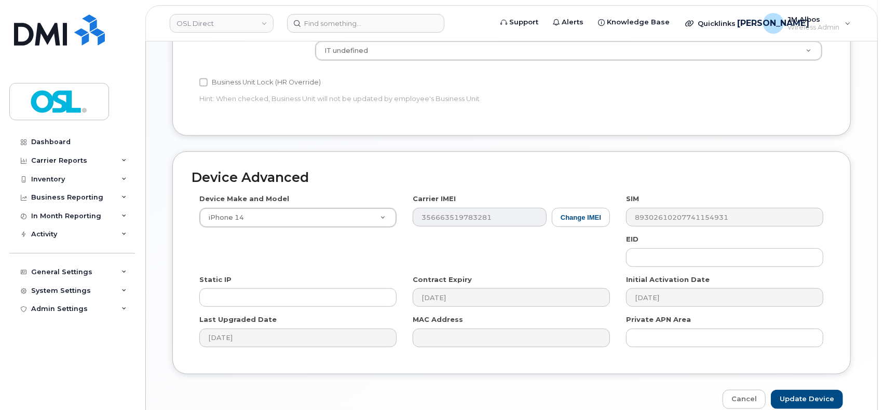
scroll to position [484, 0]
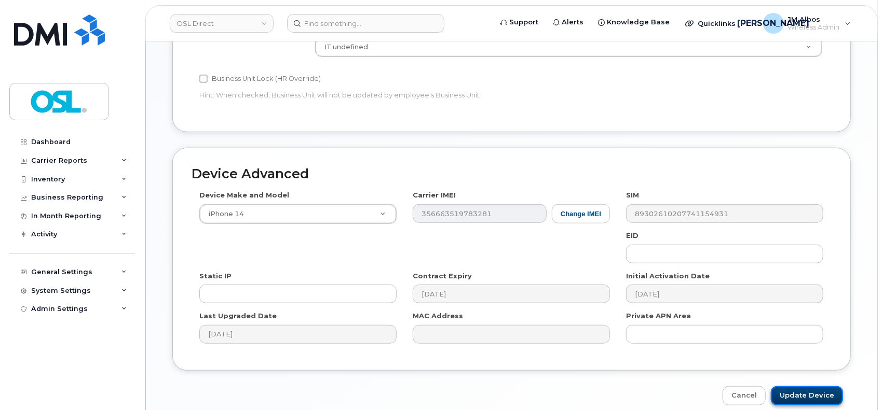
click at [816, 395] on input "Update Device" at bounding box center [806, 396] width 72 height 19
type input "Saving..."
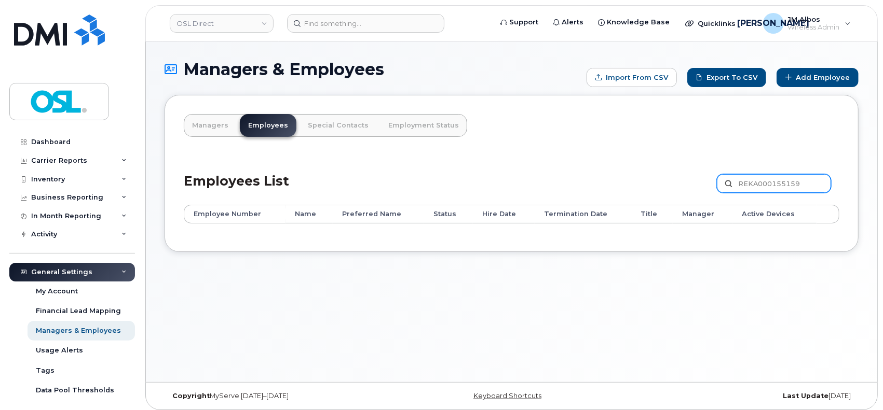
click at [781, 184] on input "REKA000155159" at bounding box center [773, 183] width 114 height 19
paste input "49520"
type input "REKA000149520"
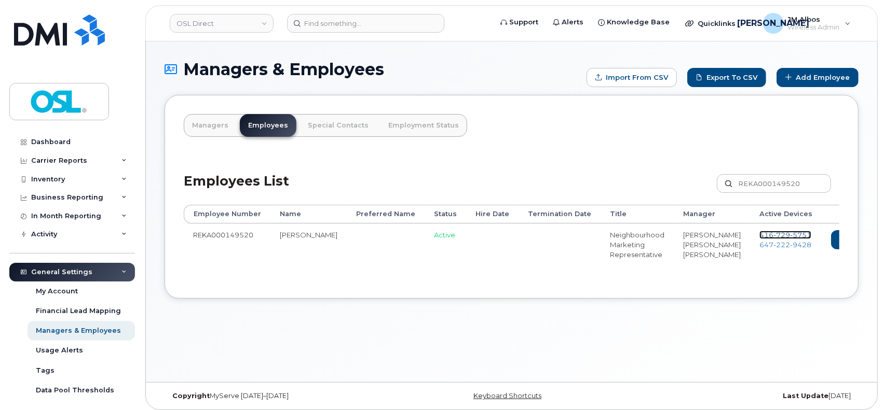
click at [773, 233] on span "729" at bounding box center [781, 235] width 17 height 8
click at [773, 246] on span "222" at bounding box center [781, 245] width 17 height 8
click at [874, 239] on link "Delete" at bounding box center [899, 239] width 50 height 19
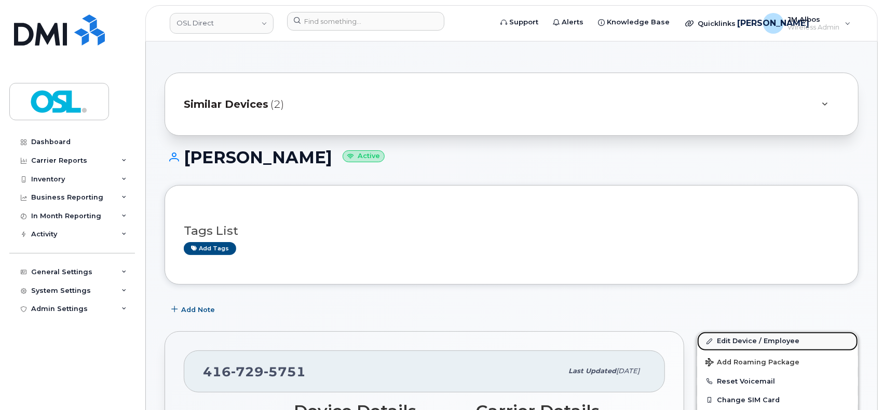
click at [720, 339] on link "Edit Device / Employee" at bounding box center [777, 341] width 161 height 19
click at [727, 340] on link "Edit Device / Employee" at bounding box center [777, 341] width 161 height 19
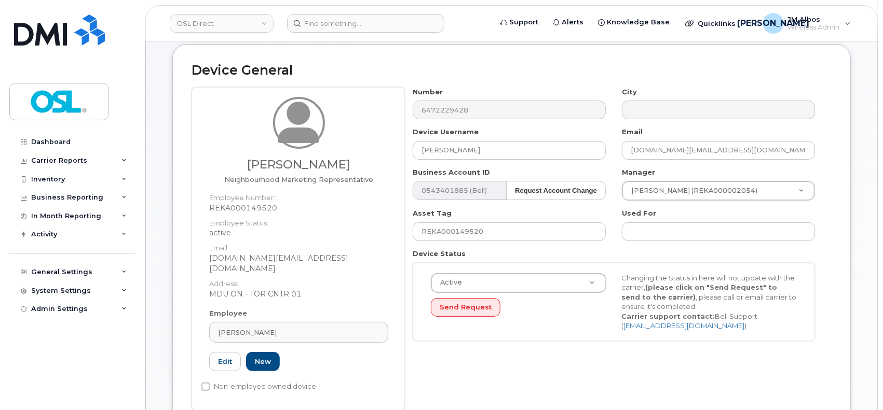
scroll to position [138, 0]
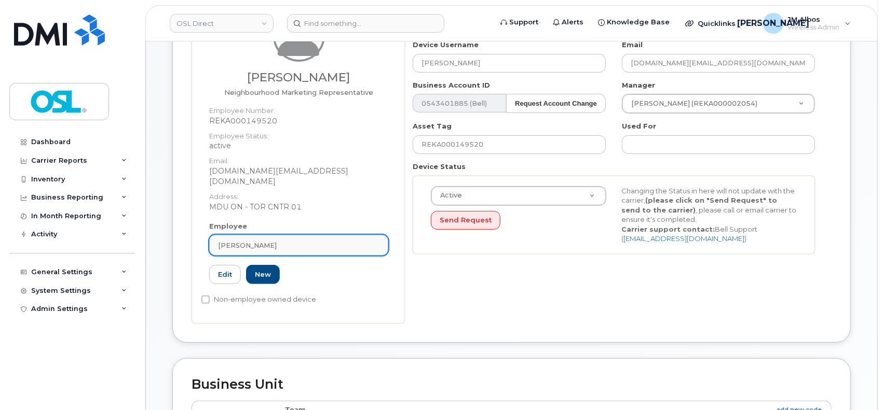
click at [299, 242] on link "[PERSON_NAME]" at bounding box center [298, 245] width 179 height 21
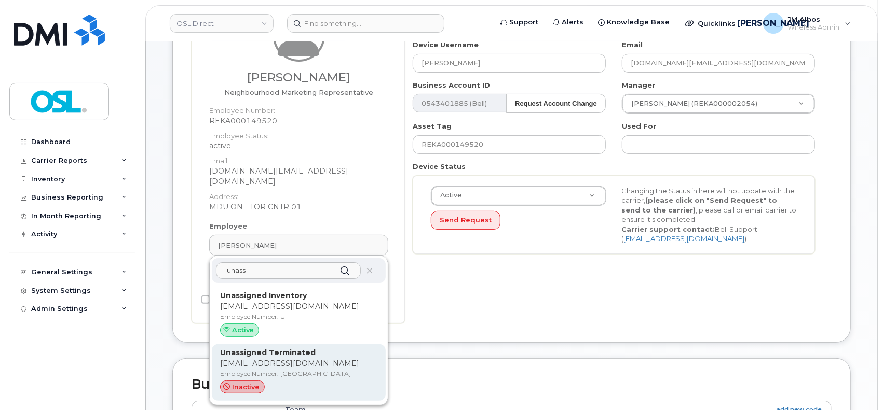
type input "unass"
click at [257, 359] on p "[EMAIL_ADDRESS][DOMAIN_NAME]" at bounding box center [298, 364] width 157 height 11
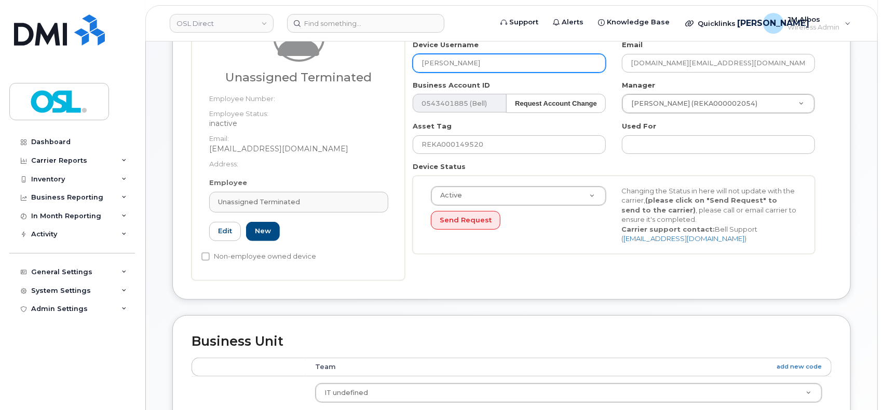
type input "UT"
type input "Unassigned Terminated"
type input "support_2@osldirect.com"
type input "4117510"
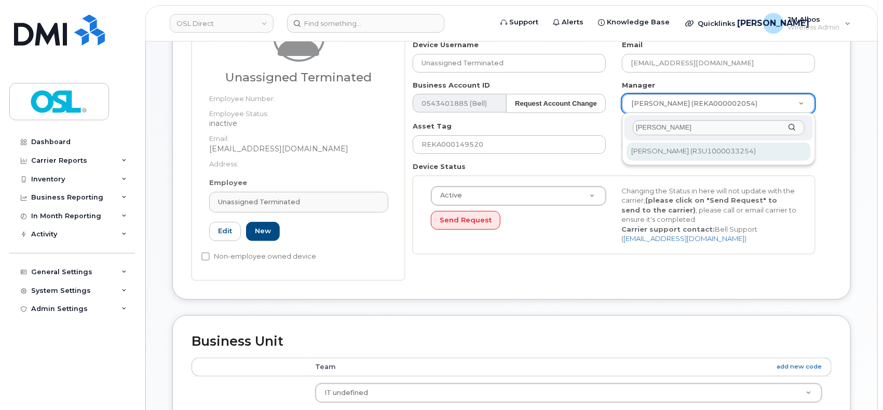
type input "patry"
type input "1527344"
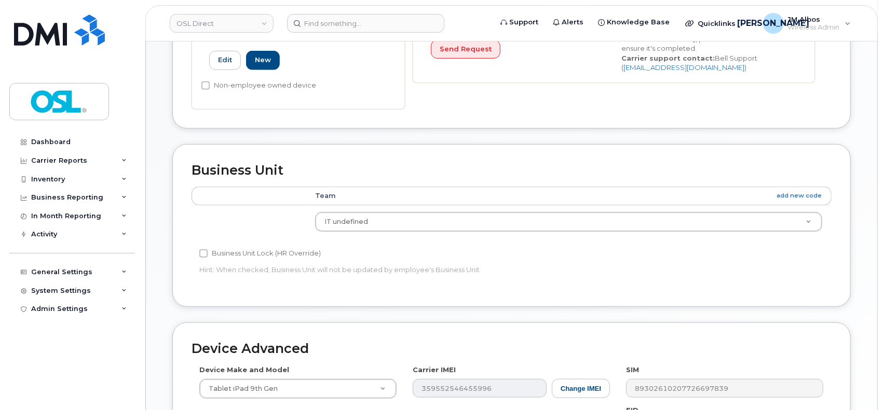
scroll to position [530, 0]
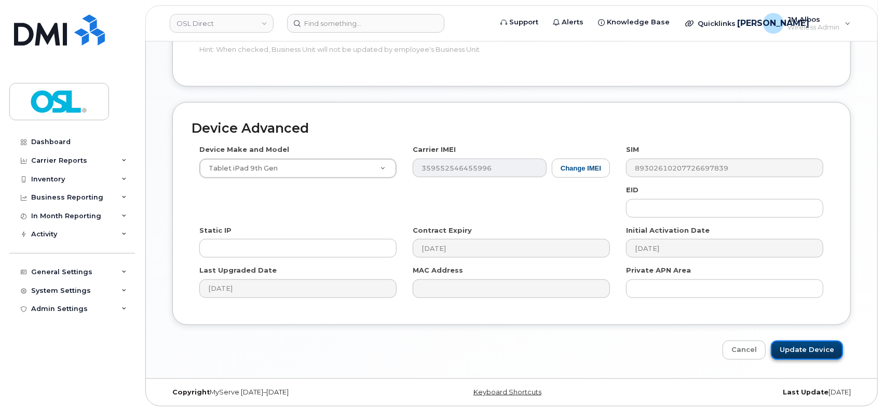
click at [797, 343] on input "Update Device" at bounding box center [806, 350] width 72 height 19
type input "Saving..."
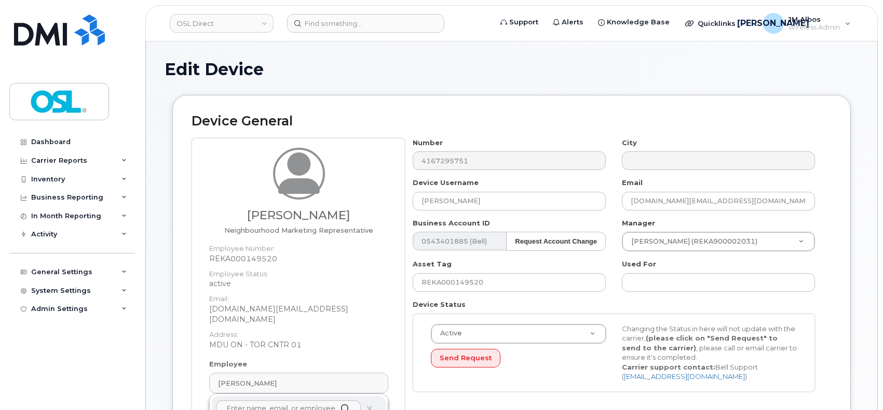
scroll to position [208, 0]
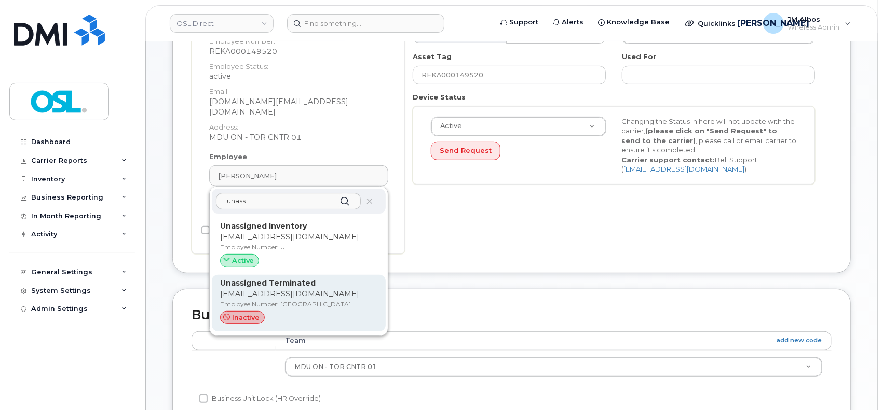
type input "unass"
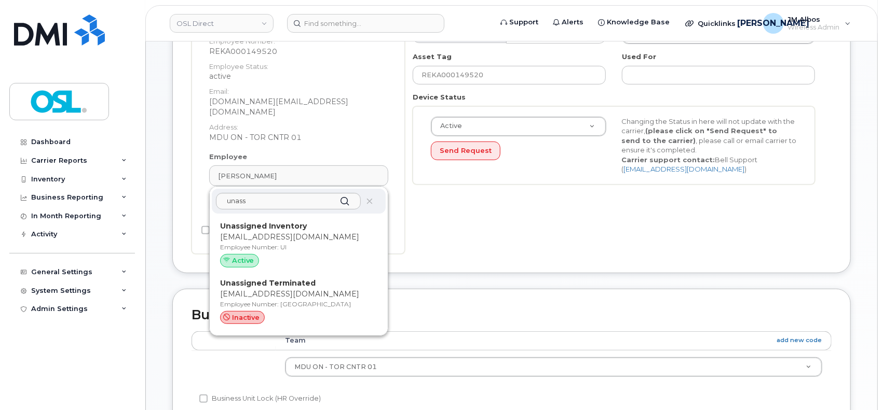
drag, startPoint x: 279, startPoint y: 277, endPoint x: 494, endPoint y: 61, distance: 304.5
click at [280, 278] on p "Unassigned Terminated" at bounding box center [298, 283] width 157 height 11
type input "UT"
type input "Unassigned Terminated"
type input "support_2@osldirect.com"
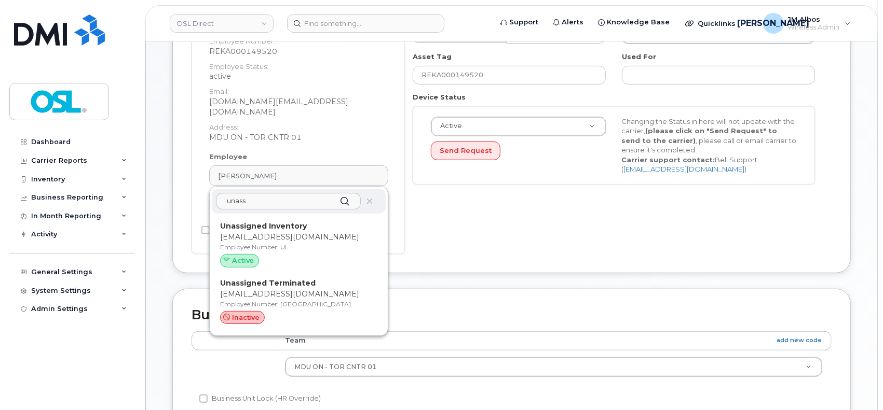
type input "4117510"
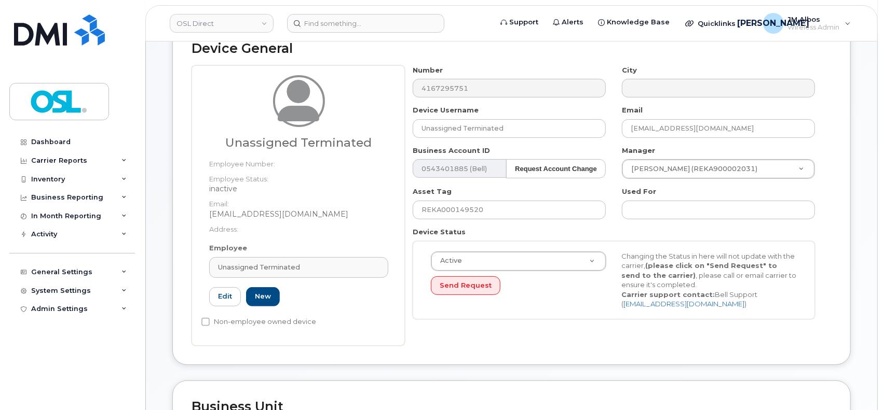
scroll to position [69, 0]
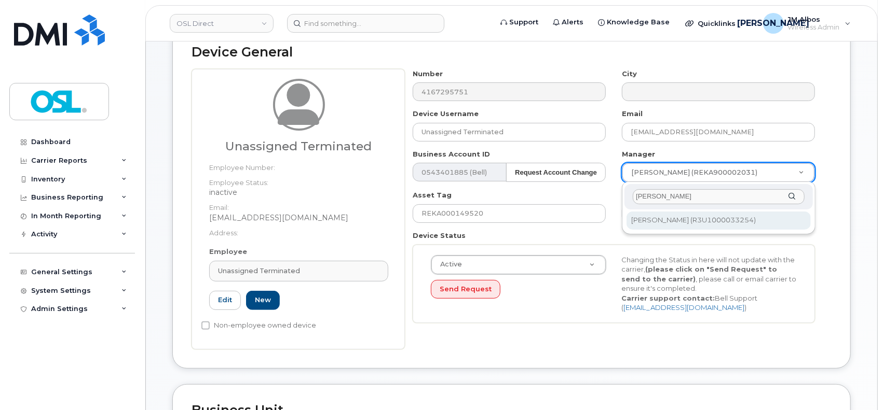
type input "patry"
type input "1527344"
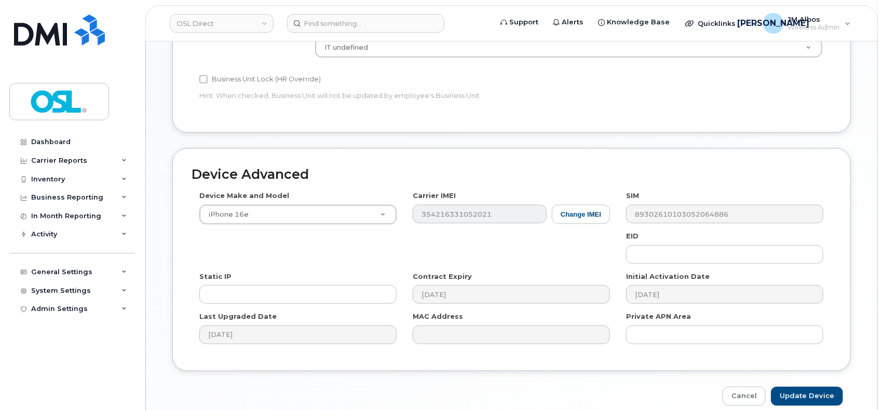
scroll to position [484, 0]
click at [796, 397] on input "Update Device" at bounding box center [806, 396] width 72 height 19
type input "Saving..."
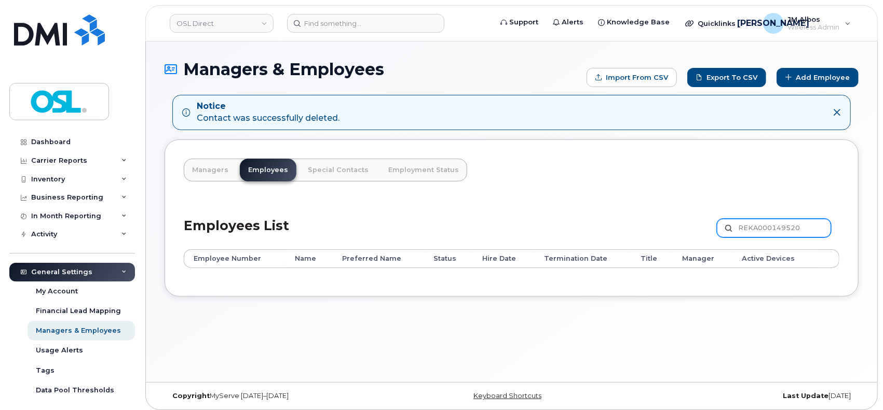
click at [748, 227] on input "REKA000149520" at bounding box center [773, 228] width 114 height 19
paste input "50479"
type input "REKA000150479"
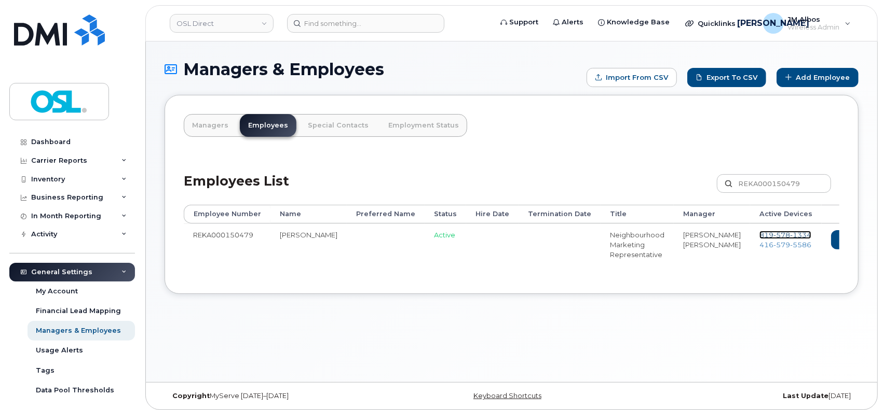
click at [773, 235] on span "578" at bounding box center [781, 235] width 17 height 8
click at [773, 246] on span "579" at bounding box center [781, 245] width 17 height 8
click at [874, 243] on link "Delete" at bounding box center [899, 239] width 50 height 19
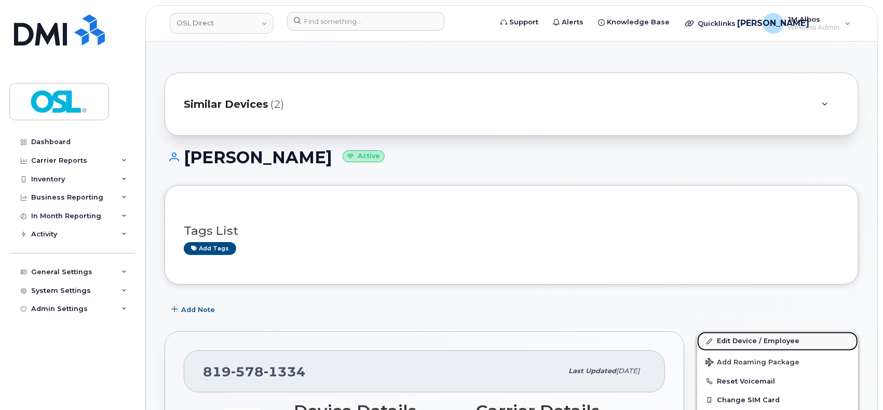
click at [730, 342] on link "Edit Device / Employee" at bounding box center [777, 341] width 161 height 19
click at [741, 339] on link "Edit Device / Employee" at bounding box center [777, 341] width 161 height 19
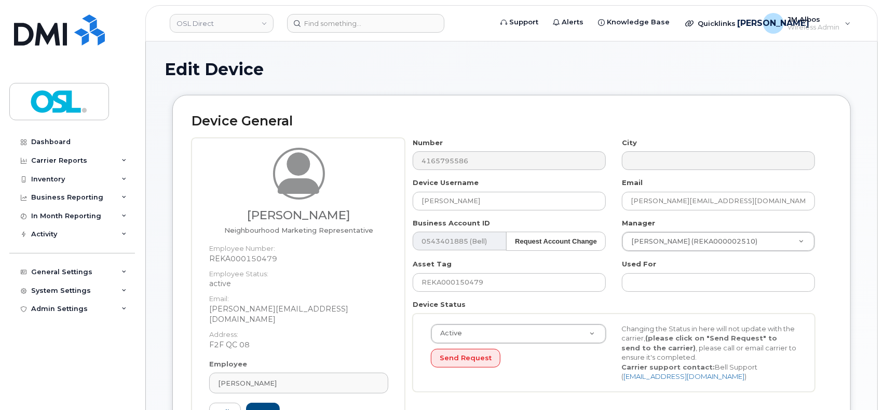
scroll to position [138, 0]
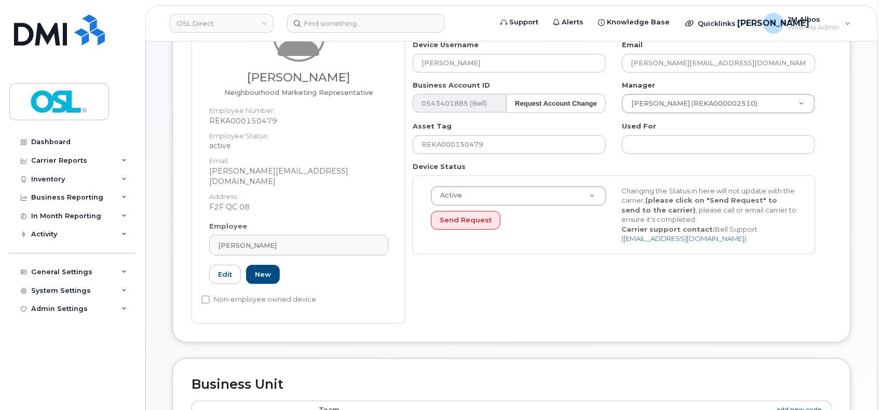
click at [309, 246] on div "Employee Guillaume Halle Type first three symbols or more REKA000150479 Edit New" at bounding box center [298, 258] width 195 height 72
click at [307, 241] on div "[PERSON_NAME]" at bounding box center [298, 246] width 161 height 10
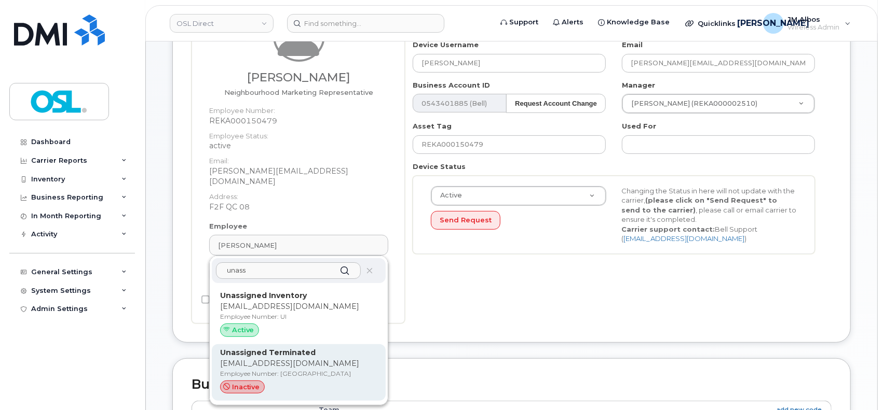
type input "unass"
click at [270, 359] on p "support_2@osldirect.com" at bounding box center [298, 364] width 157 height 11
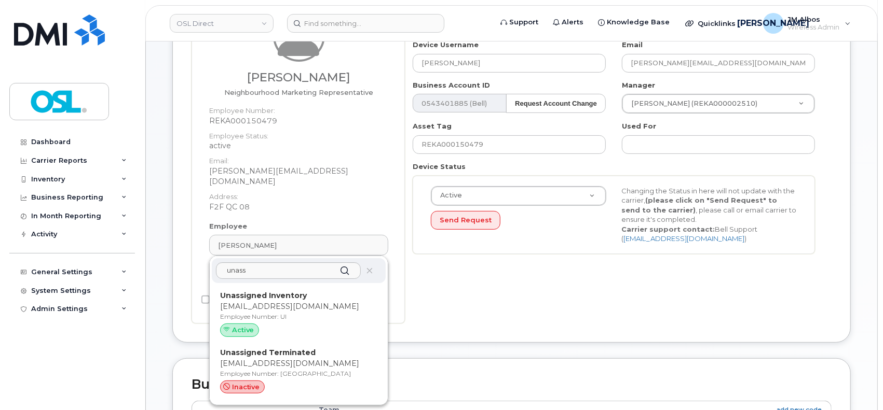
type input "UT"
type input "Unassigned Terminated"
type input "support_2@osldirect.com"
type input "4117510"
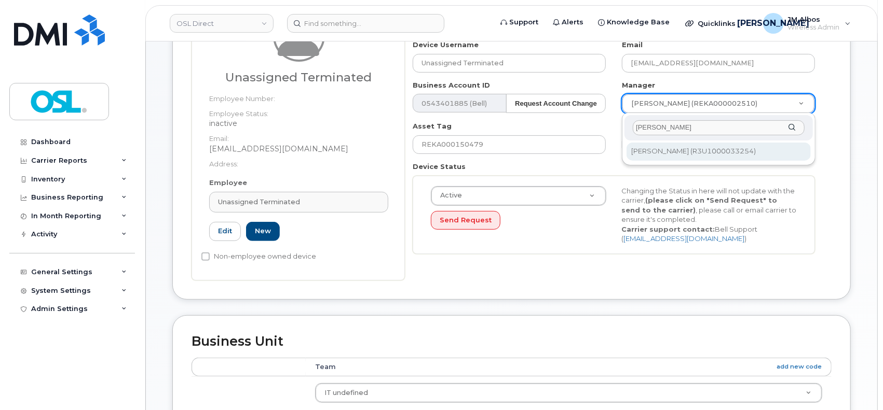
type input "patry"
type input "1527344"
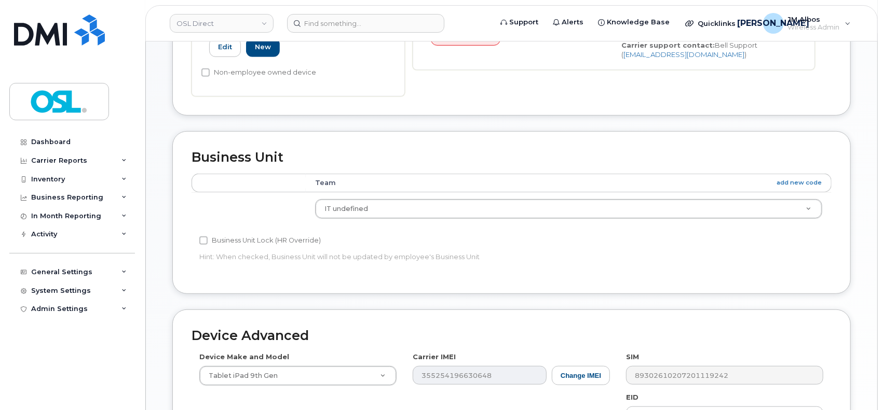
scroll to position [530, 0]
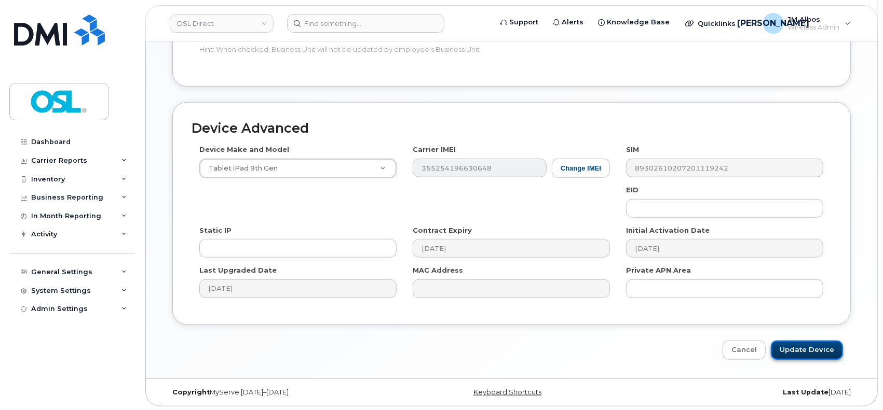
click at [797, 350] on input "Update Device" at bounding box center [806, 350] width 72 height 19
type input "Saving..."
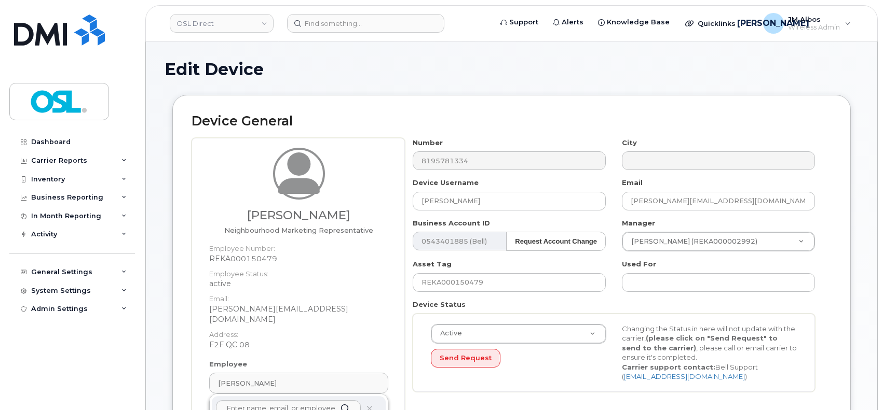
scroll to position [138, 0]
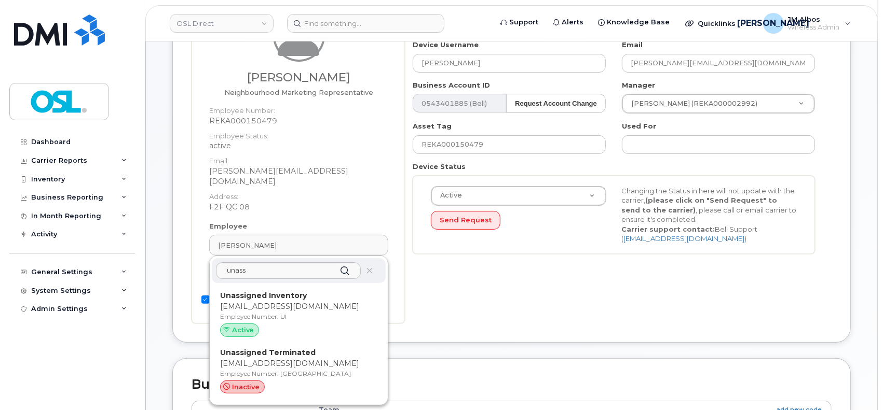
type input "unass"
click at [300, 359] on p "[EMAIL_ADDRESS][DOMAIN_NAME]" at bounding box center [298, 364] width 157 height 11
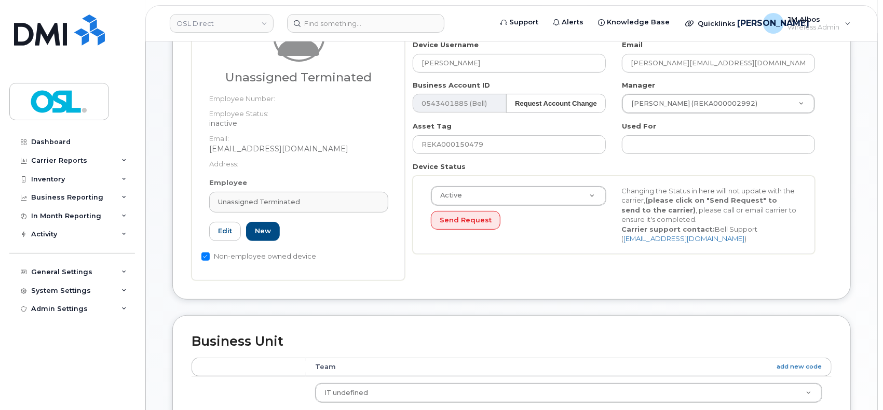
type input "UT"
type input "Unassigned Terminated"
type input "[EMAIL_ADDRESS][DOMAIN_NAME]"
type input "4117510"
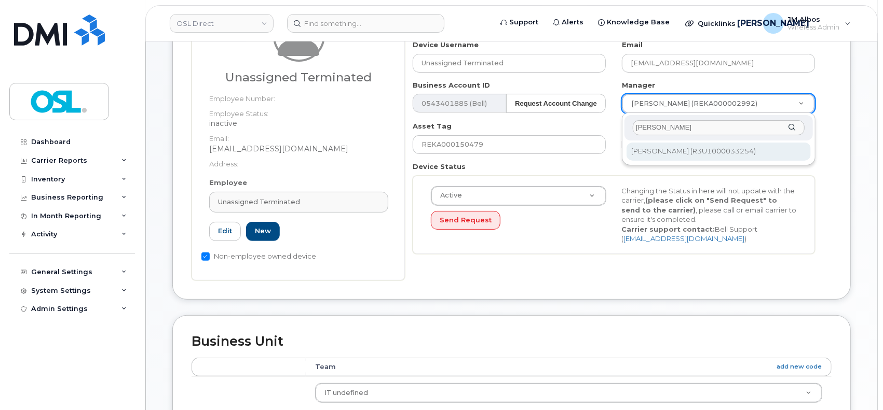
type input "[PERSON_NAME]"
type input "1527344"
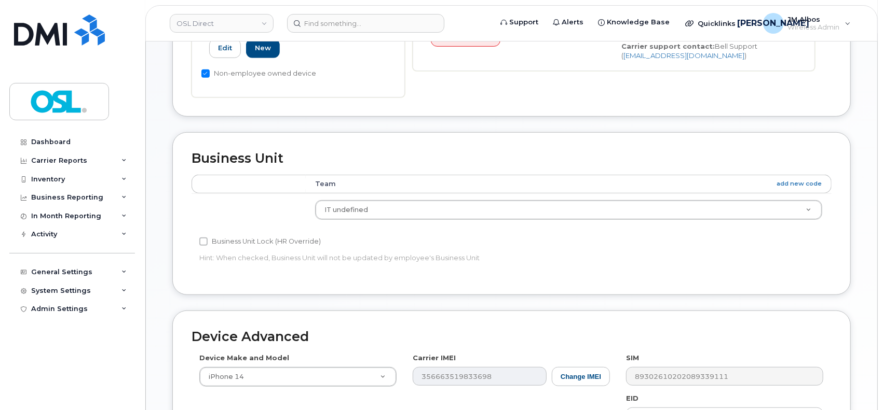
scroll to position [530, 0]
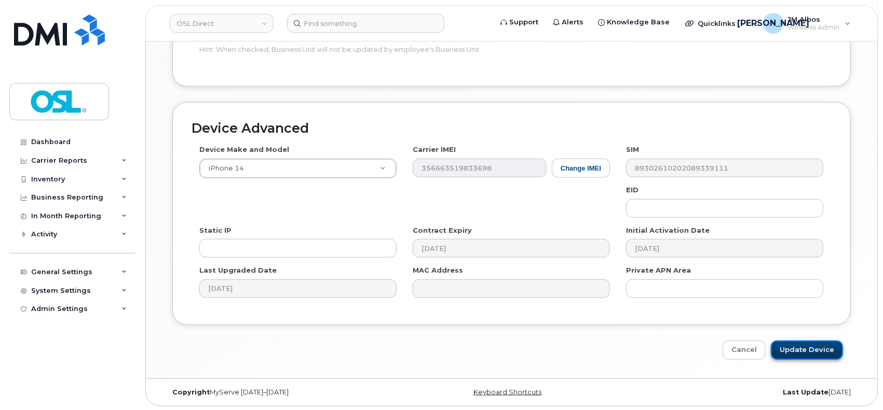
click at [793, 346] on input "Update Device" at bounding box center [806, 350] width 72 height 19
type input "Saving..."
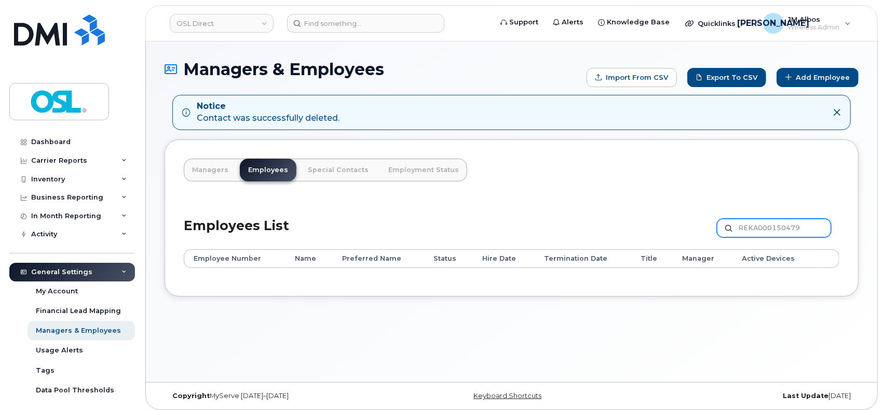
click at [797, 231] on input "REKA000150479" at bounding box center [773, 228] width 114 height 19
paste input "086081"
type input "REKA000086081"
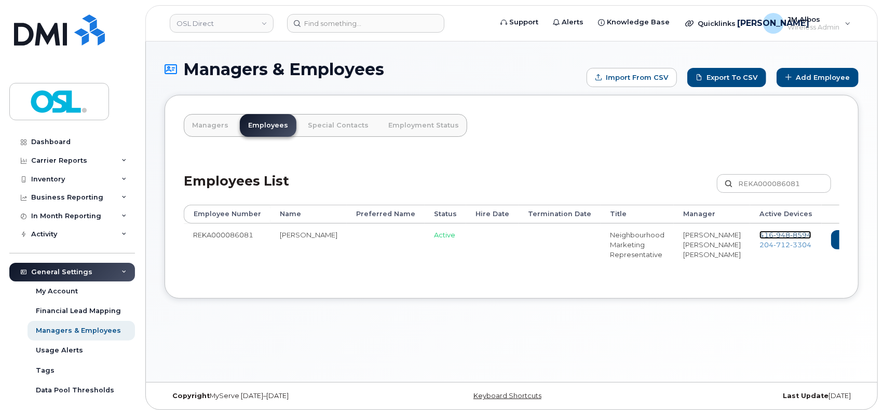
click at [773, 231] on span "948" at bounding box center [781, 235] width 17 height 8
click at [759, 244] on span "204 712 3304" at bounding box center [785, 245] width 52 height 8
click at [874, 236] on link "Delete" at bounding box center [899, 239] width 50 height 19
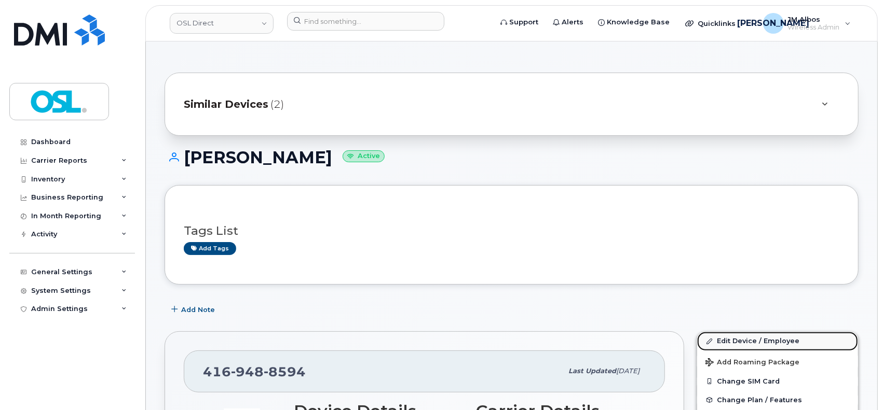
click at [751, 343] on link "Edit Device / Employee" at bounding box center [777, 341] width 161 height 19
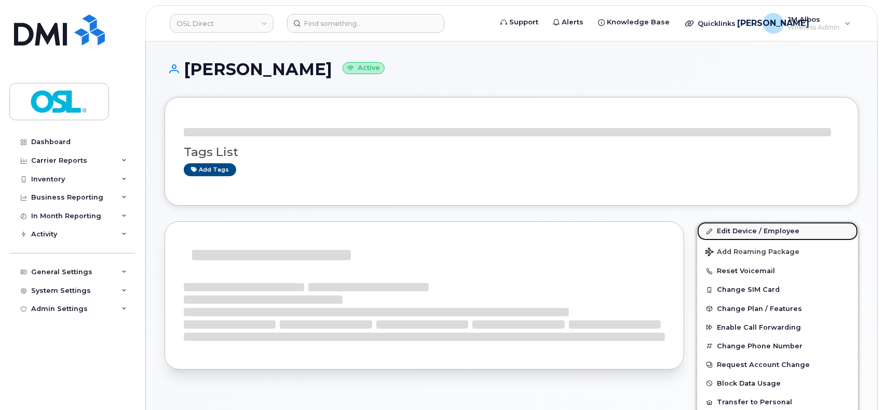
click at [725, 232] on link "Edit Device / Employee" at bounding box center [777, 231] width 161 height 19
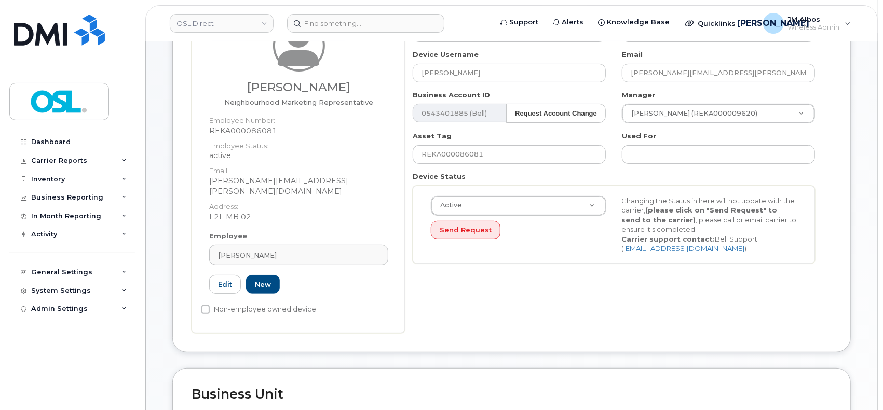
scroll to position [138, 0]
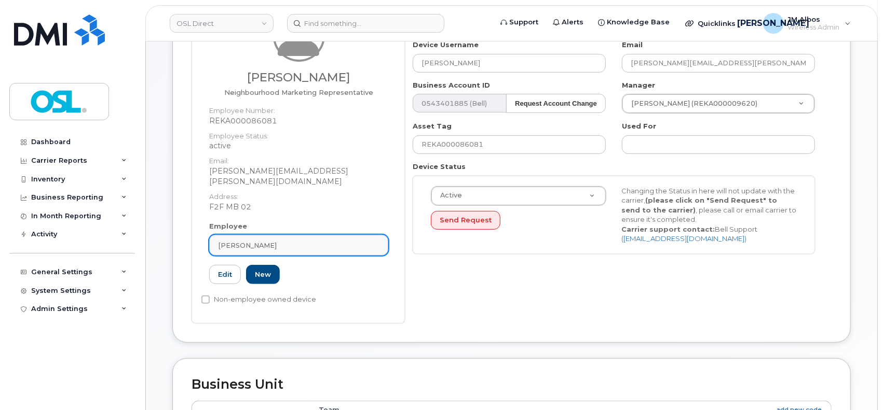
click at [286, 241] on div "[PERSON_NAME]" at bounding box center [298, 246] width 161 height 10
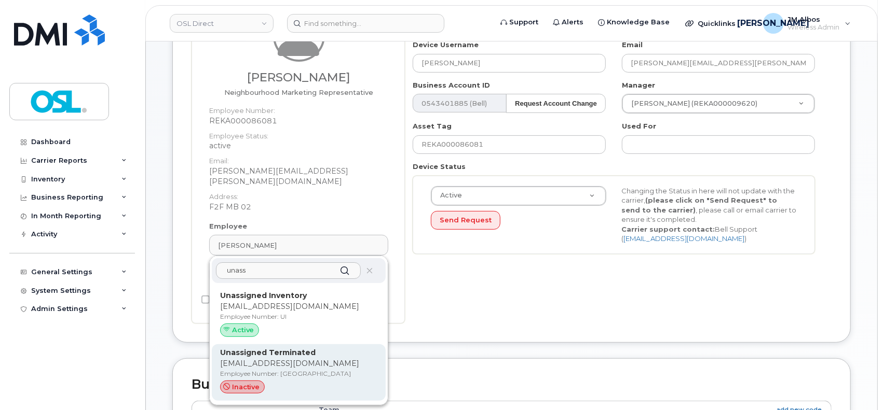
type input "unass"
click at [291, 348] on div "Unassigned Terminated support_2@osldirect.com Employee Number: UT inactive" at bounding box center [298, 373] width 157 height 51
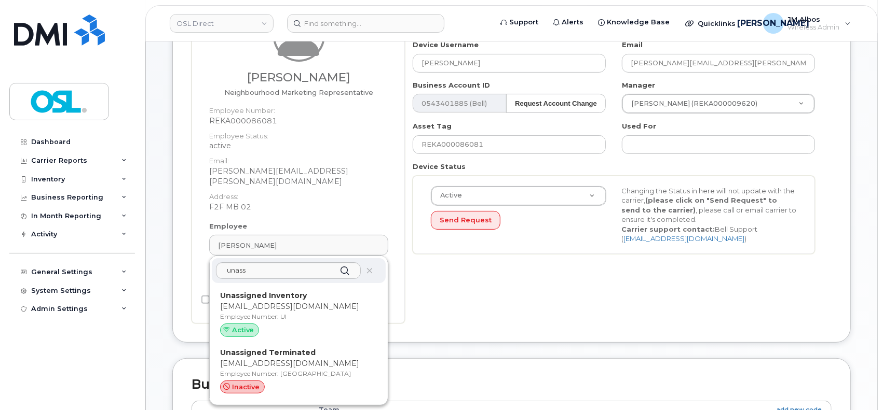
type input "UT"
type input "Unassigned Terminated"
type input "support_2@osldirect.com"
type input "4117510"
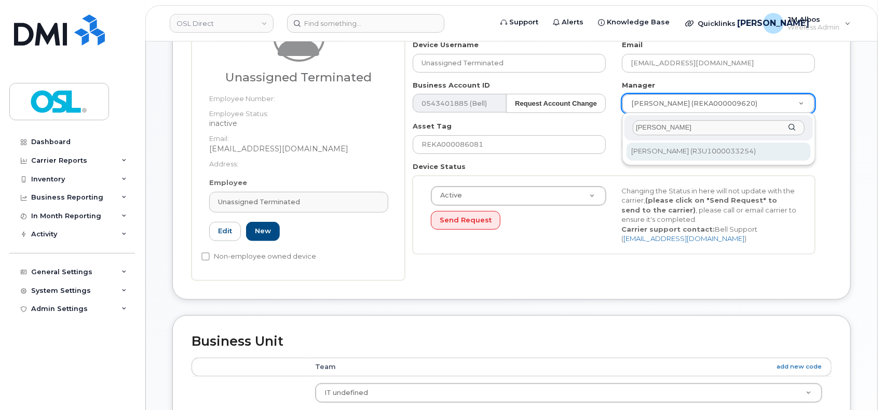
type input "patry"
type input "1527344"
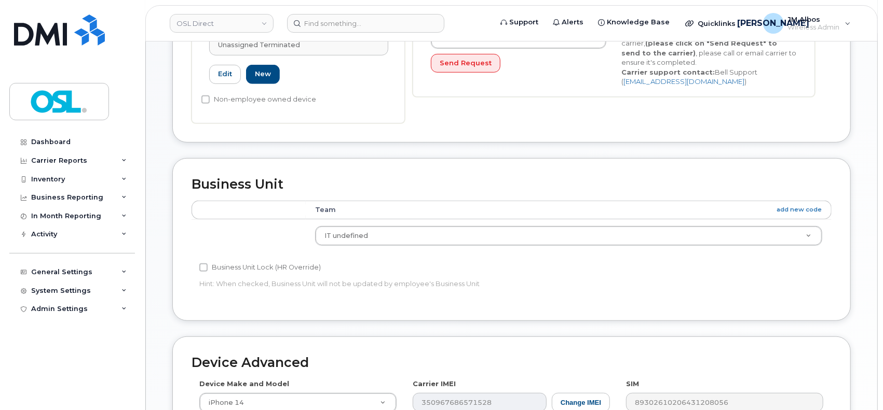
scroll to position [530, 0]
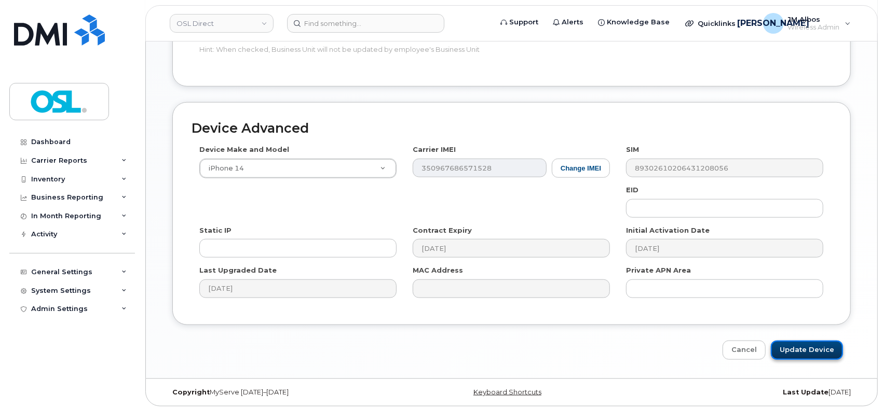
click at [793, 353] on input "Update Device" at bounding box center [806, 350] width 72 height 19
type input "Saving..."
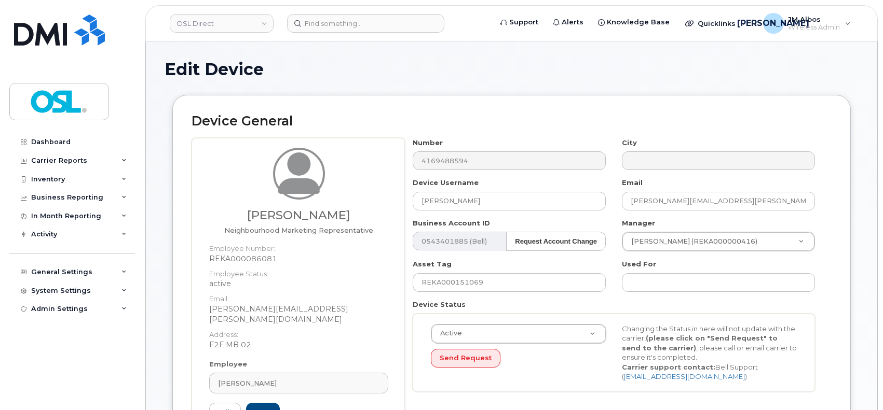
scroll to position [208, 0]
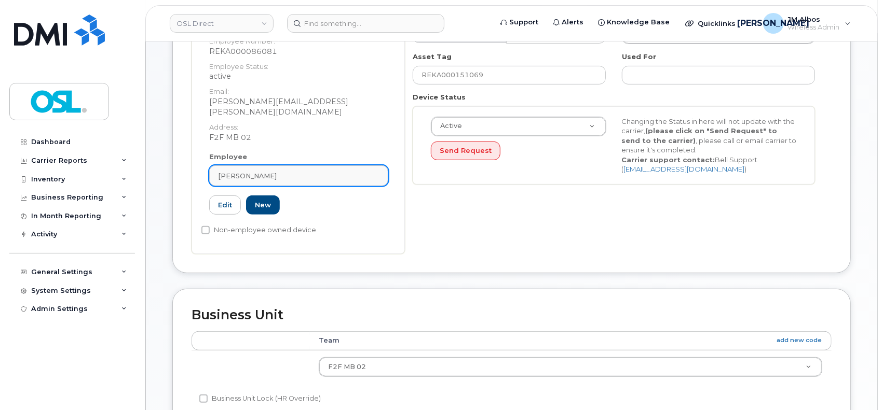
click at [303, 171] on div "Nishan Singh" at bounding box center [298, 176] width 161 height 10
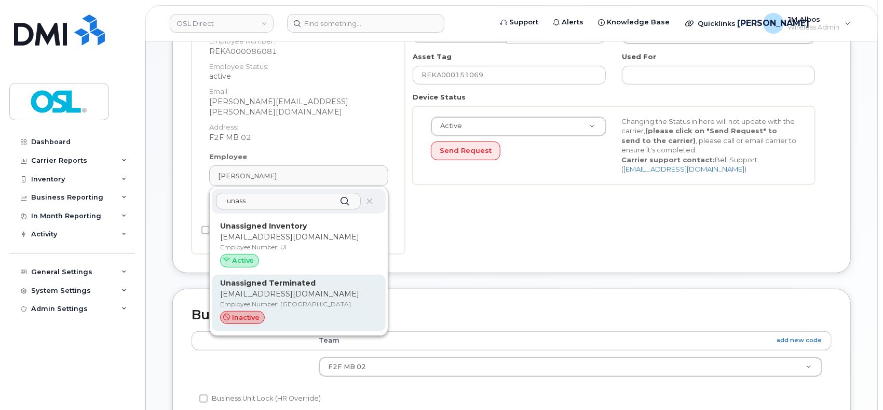
type input "unass"
click at [301, 289] on p "support_2@osldirect.com" at bounding box center [298, 294] width 157 height 11
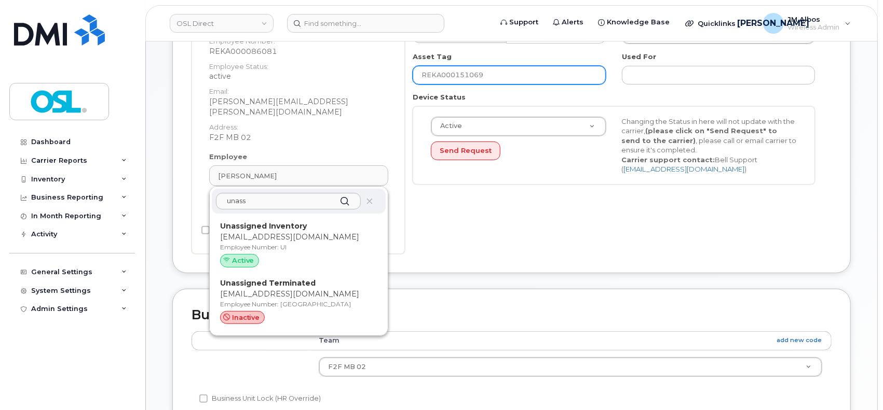
type input "UT"
type input "Unassigned Terminated"
type input "support_2@osldirect.com"
type input "4117510"
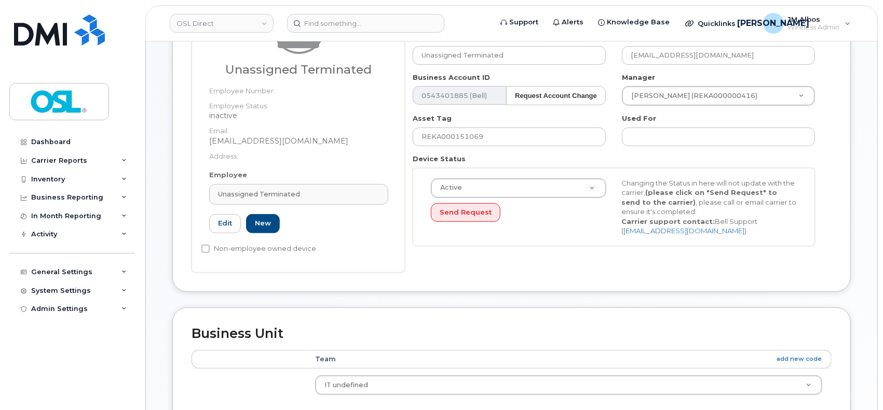
scroll to position [69, 0]
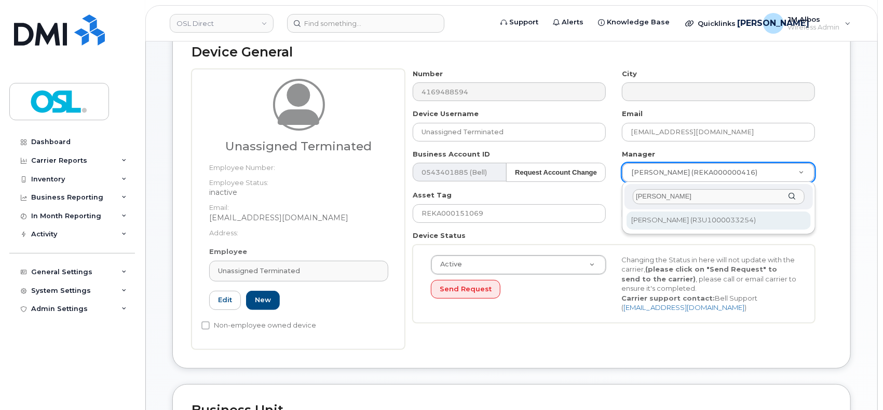
type input "patry"
type input "1527344"
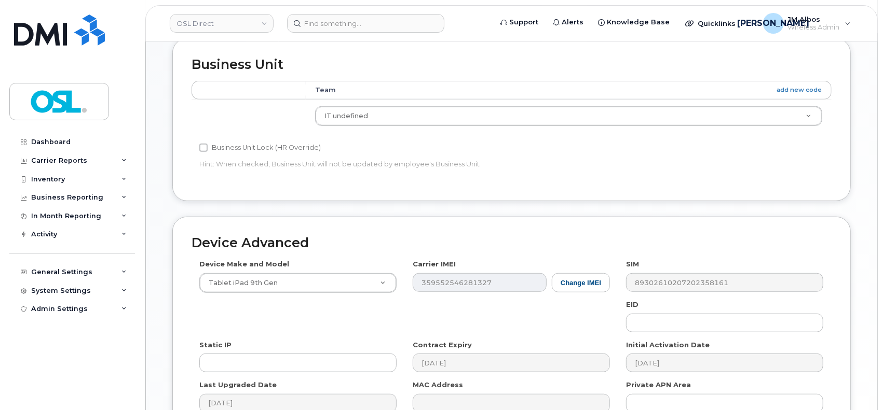
scroll to position [530, 0]
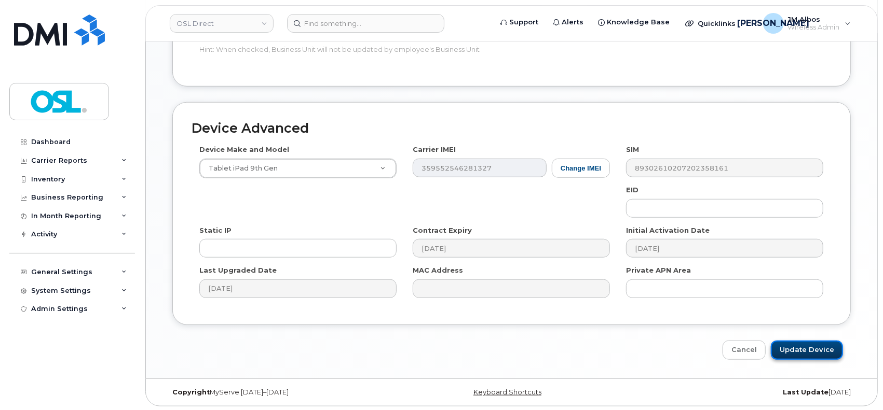
click at [790, 347] on input "Update Device" at bounding box center [806, 350] width 72 height 19
type input "Saving..."
